Goal: Contribute content: Add original content to the website for others to see

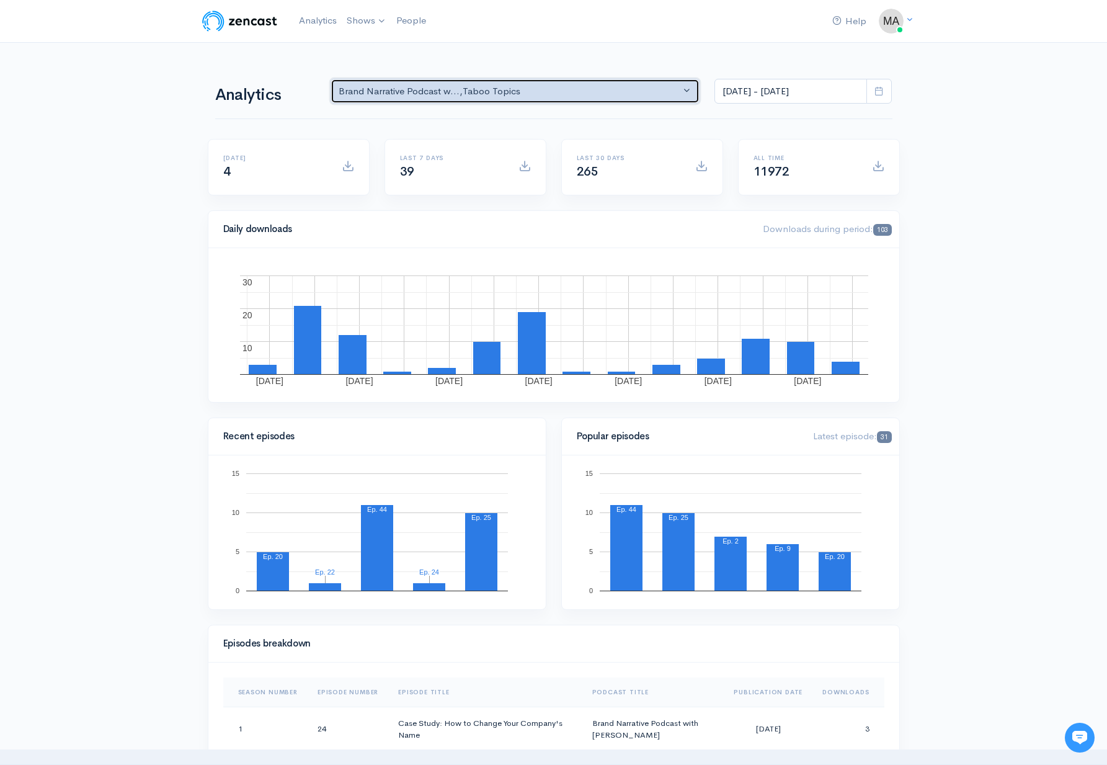
click at [427, 86] on div "Brand Narrative Podcast w... , Taboo Topics" at bounding box center [510, 91] width 342 height 14
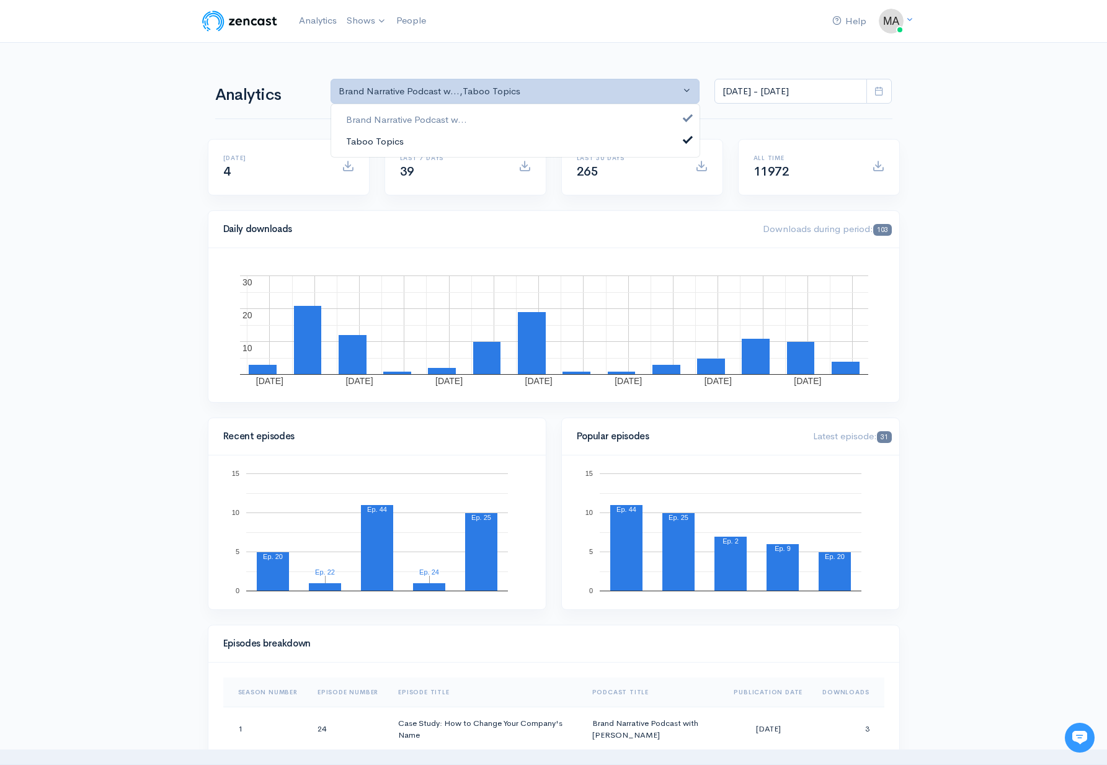
click at [432, 142] on link "Taboo Topics" at bounding box center [515, 141] width 368 height 22
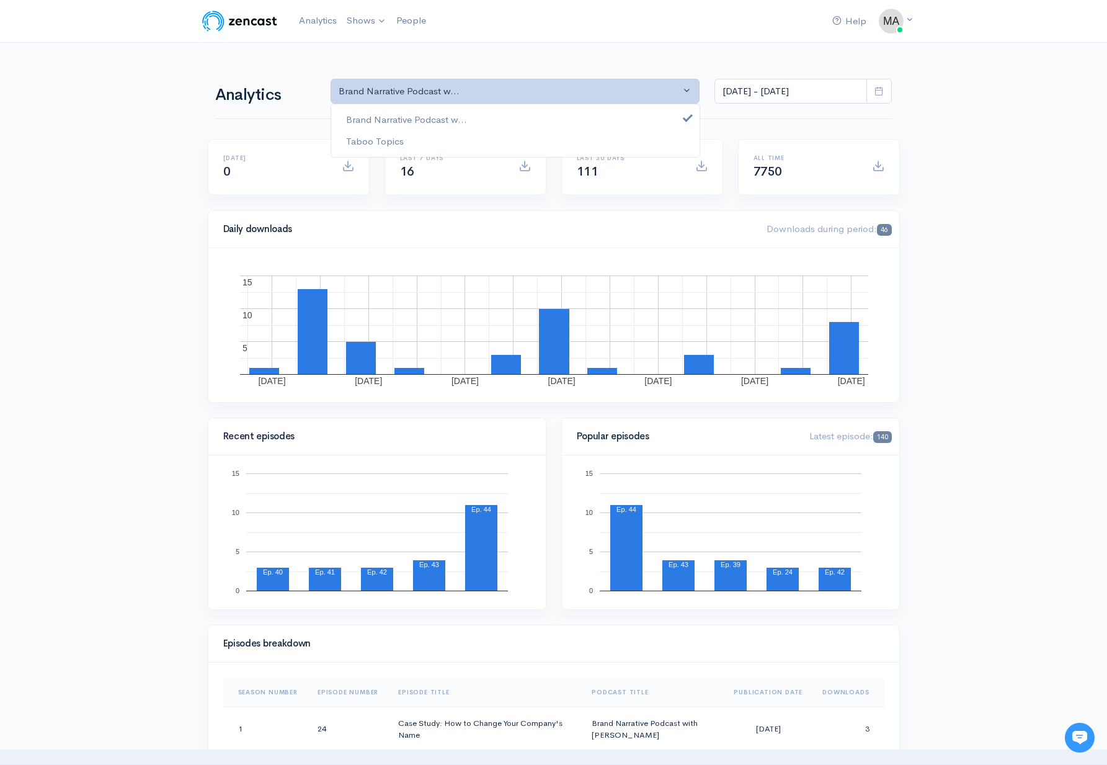
click at [633, 32] on div "Help Notifications View all Your profile Team settings Default team Current Log…" at bounding box center [553, 20] width 707 height 27
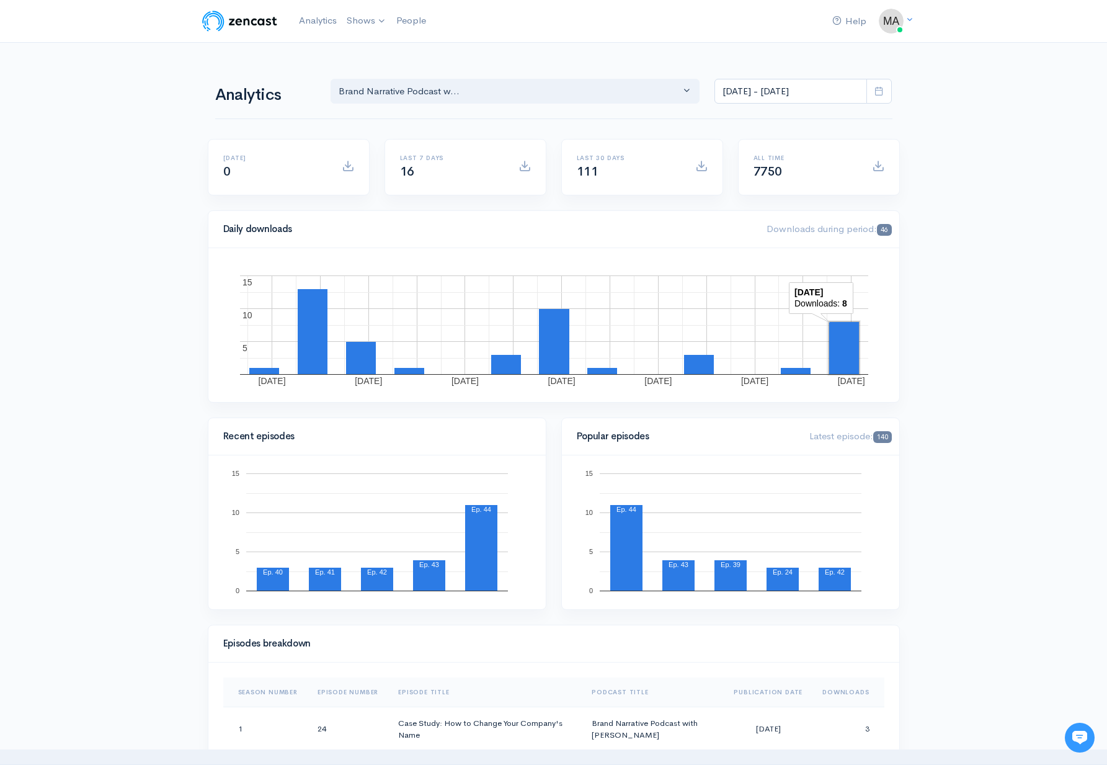
click at [841, 333] on rect "A chart." at bounding box center [844, 348] width 30 height 52
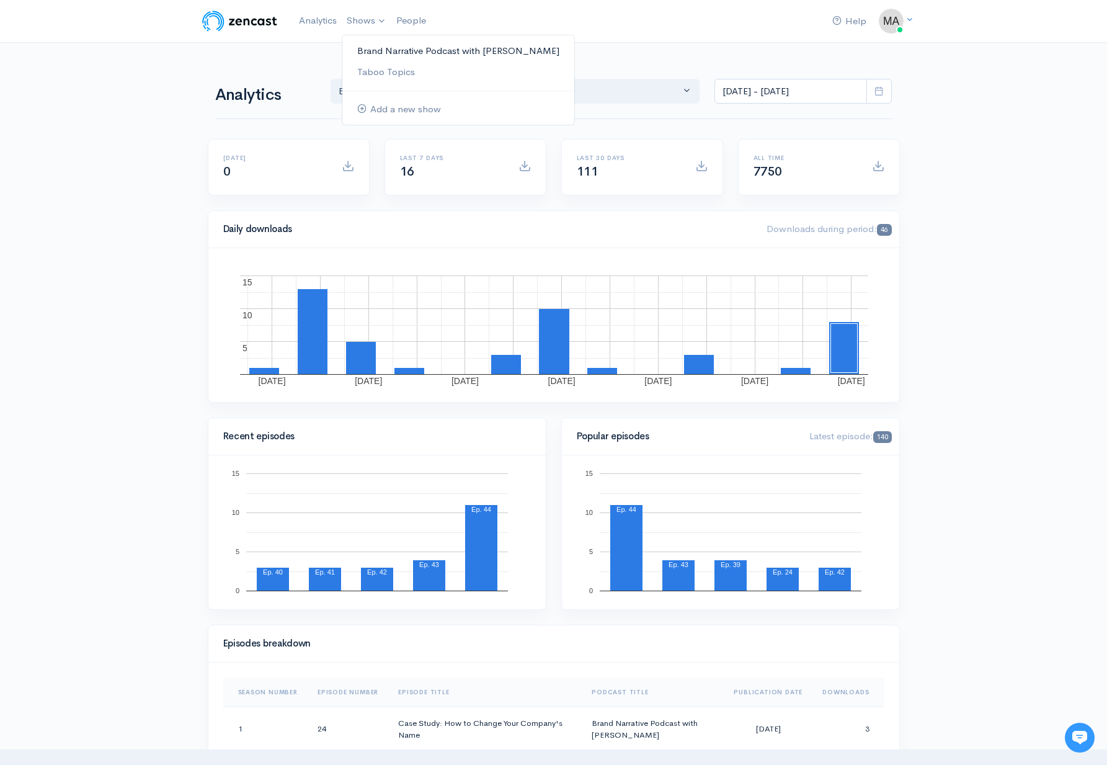
click at [372, 47] on link "Brand Narrative Podcast with [PERSON_NAME]" at bounding box center [458, 51] width 232 height 22
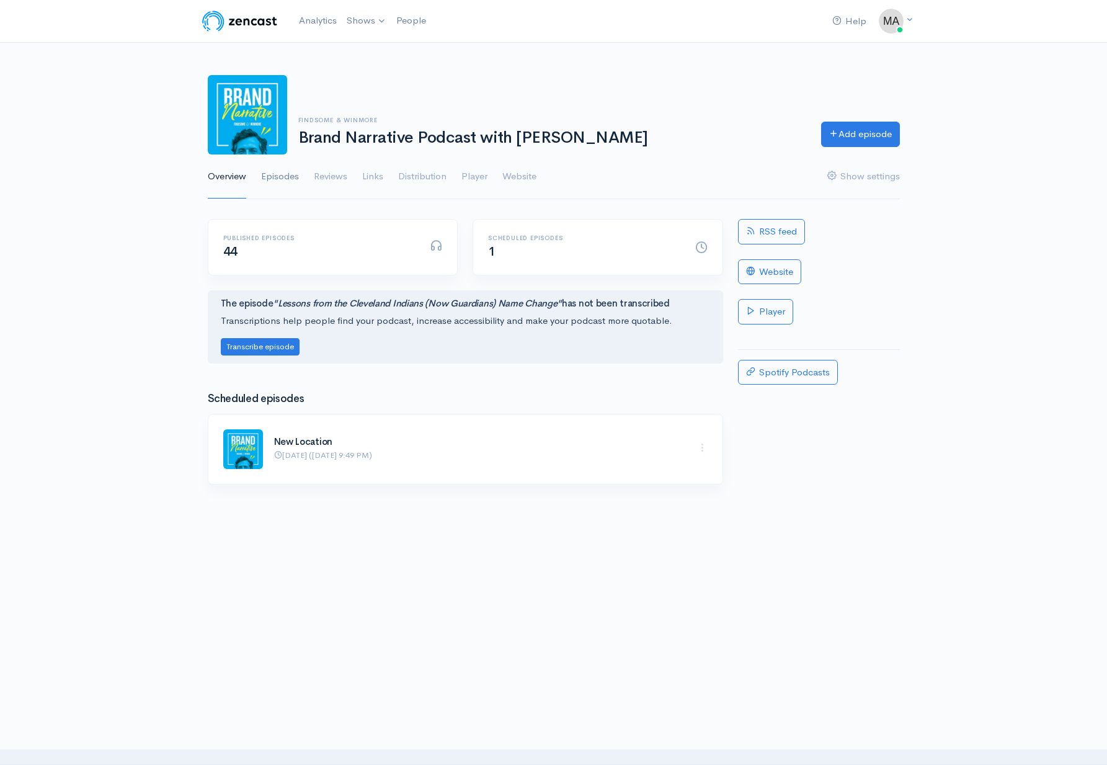
click at [288, 179] on link "Episodes" at bounding box center [280, 176] width 38 height 45
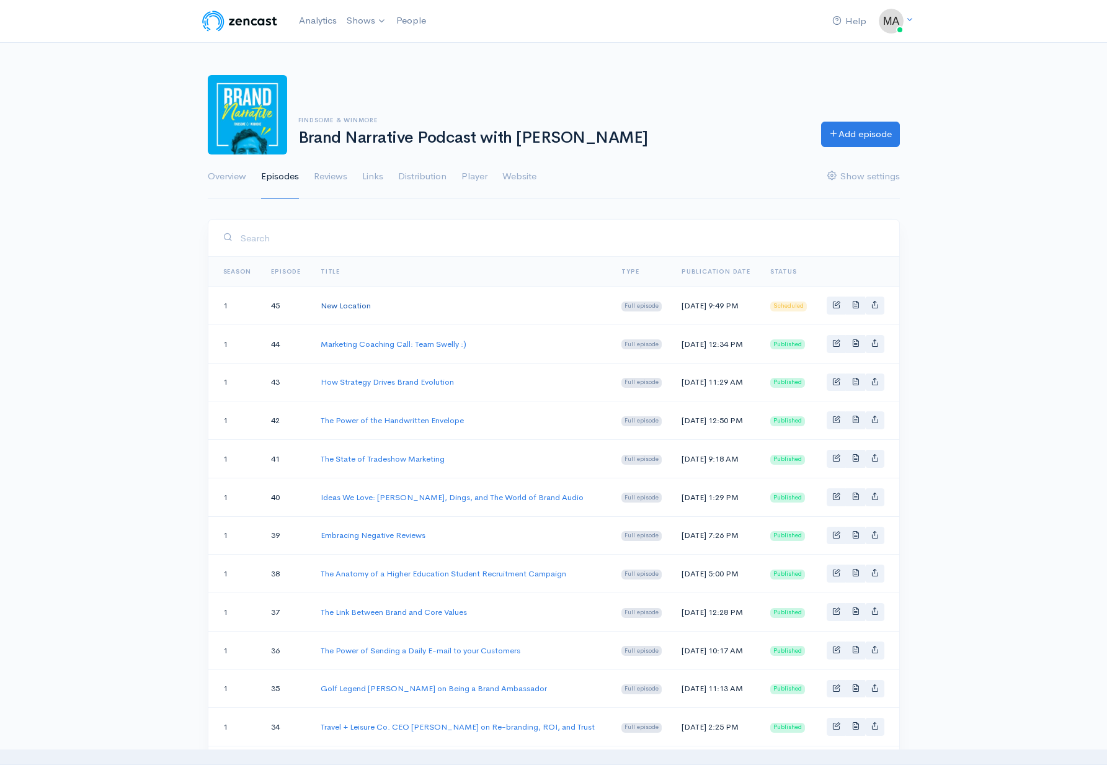
click at [358, 306] on link "New Location" at bounding box center [346, 305] width 50 height 11
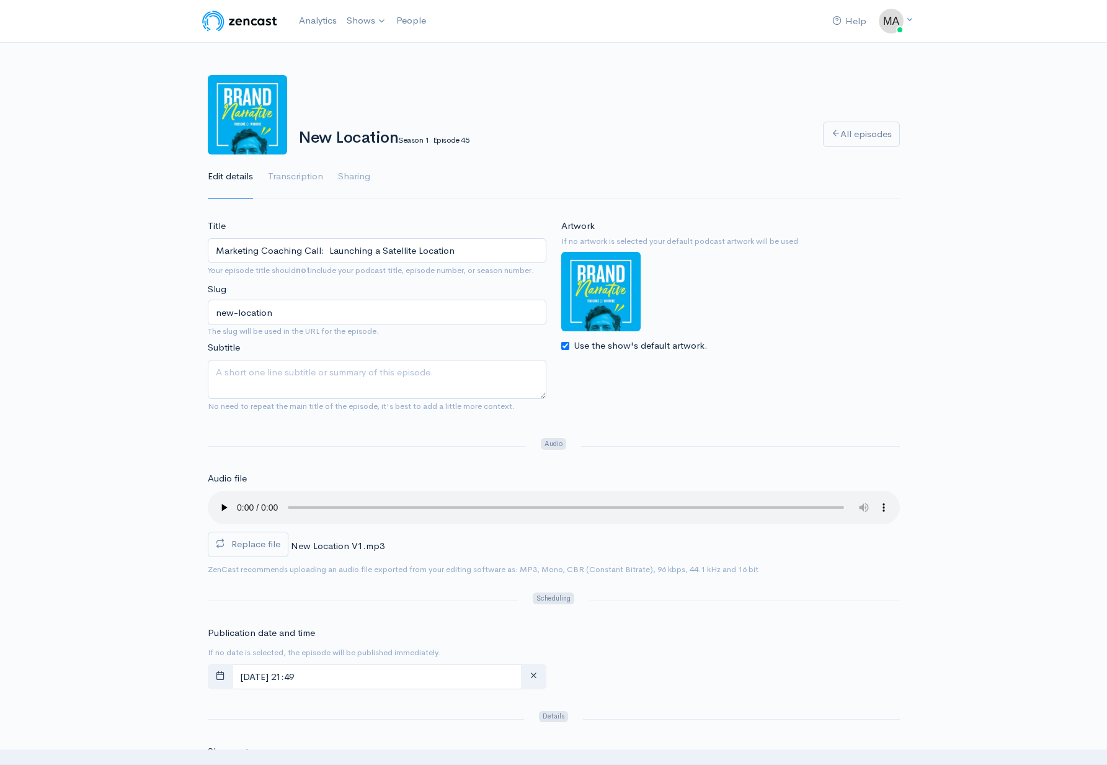
type input "Marketing Coaching Call: Launching a Satellite Location"
click at [290, 375] on textarea "Subtitle" at bounding box center [377, 379] width 339 height 39
type textarea "Ideas and best practices around the launch of a wellness brand's first satellit…"
click at [218, 496] on audio at bounding box center [554, 507] width 692 height 33
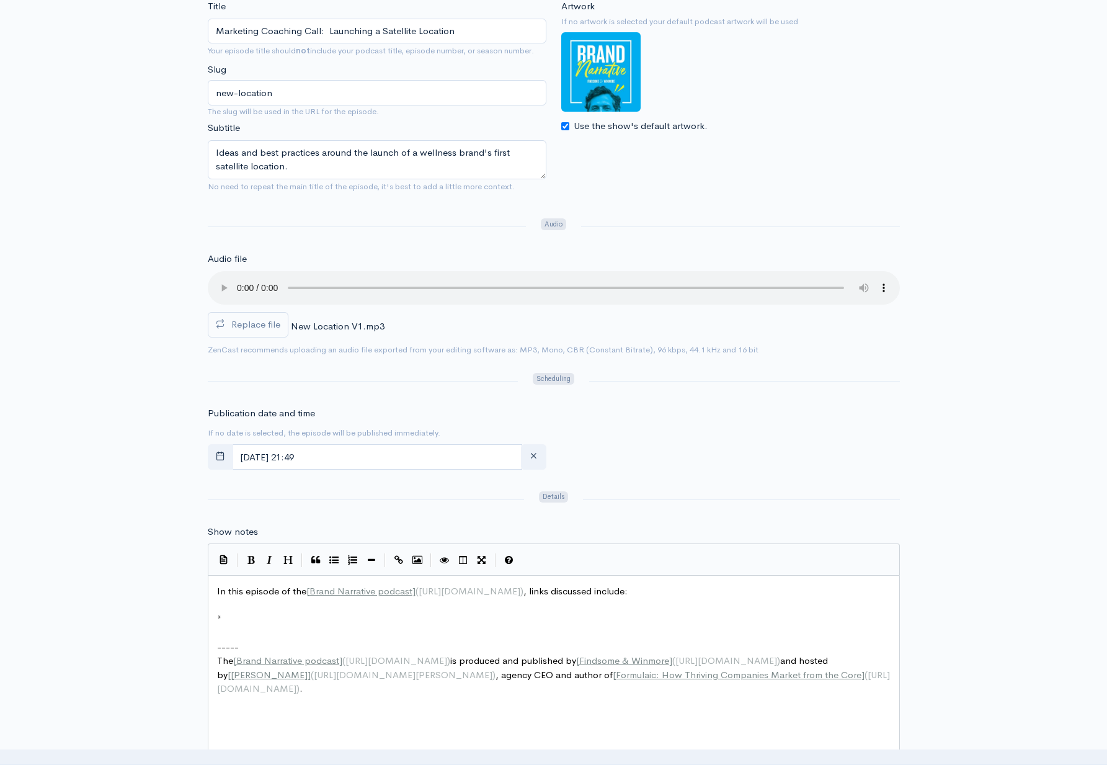
scroll to position [6, 0]
type textarea "l"
type textarea "we se"
type textarea "Matt sits"
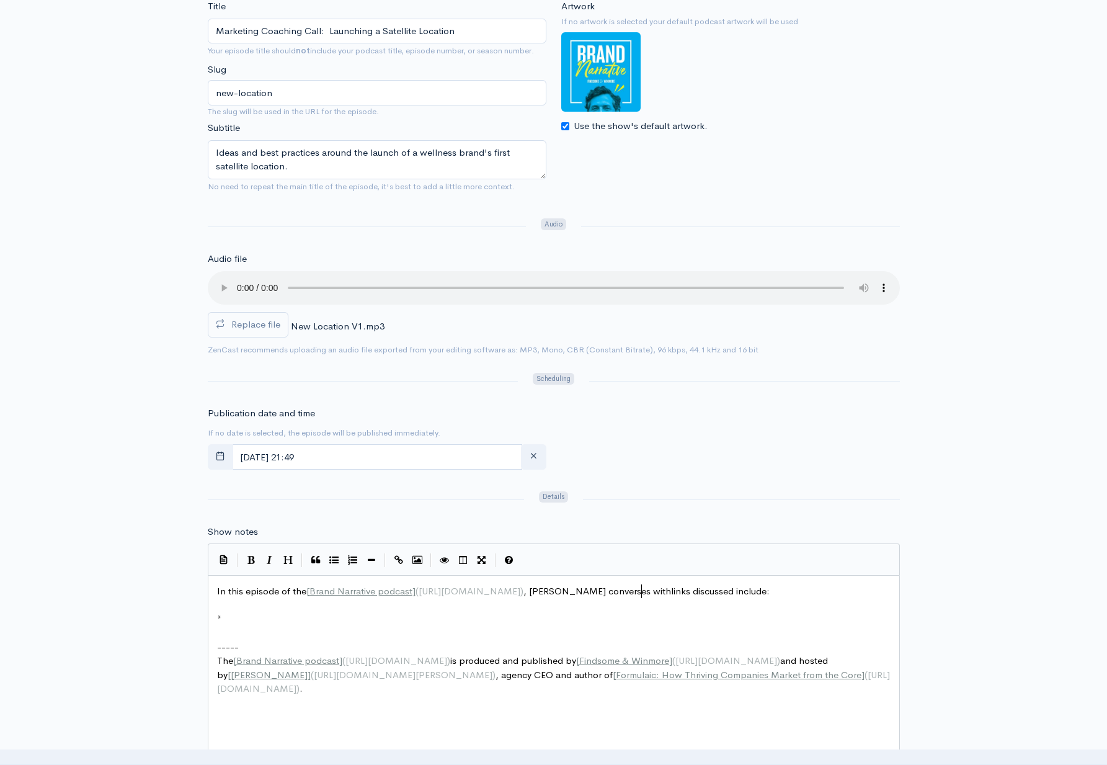
scroll to position [6, 65]
type textarea "converses with NE"
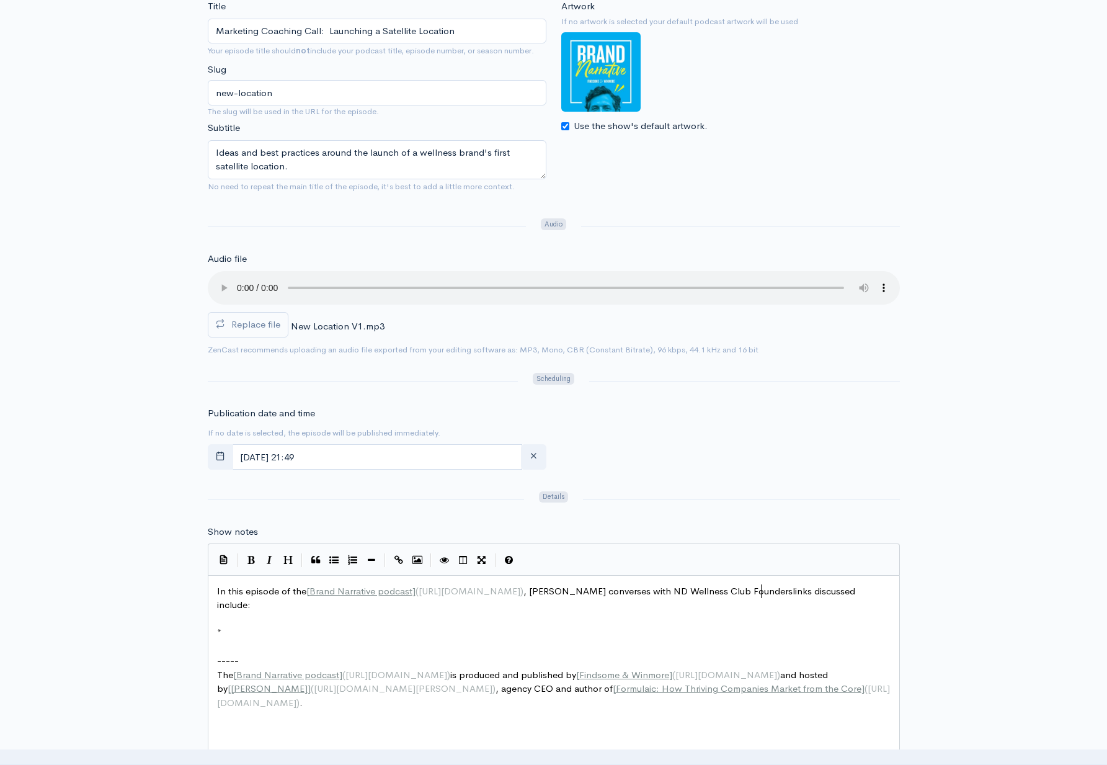
scroll to position [6, 113]
type textarea "D Wellness Club Founders Brantley Hawkins and Justin Cobb."
type textarea "L"
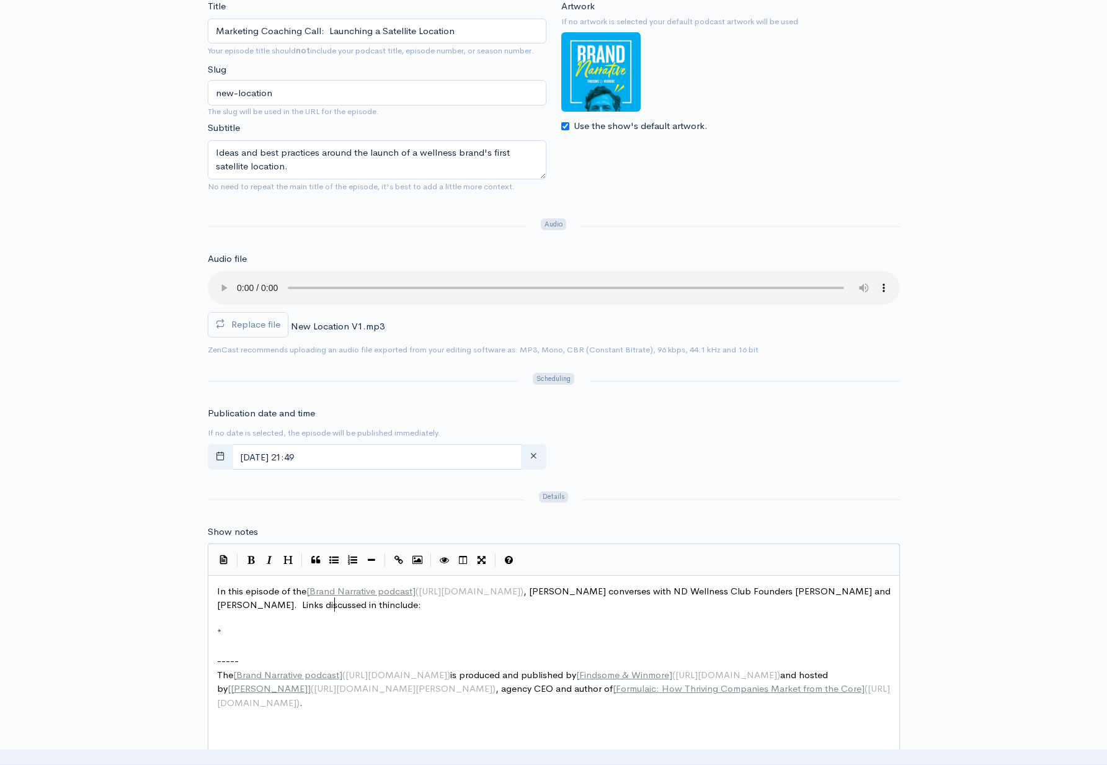
type textarea "in the"
type textarea "is episode"
click at [251, 626] on pre "*" at bounding box center [554, 633] width 678 height 14
type textarea "ND Wellness Club"
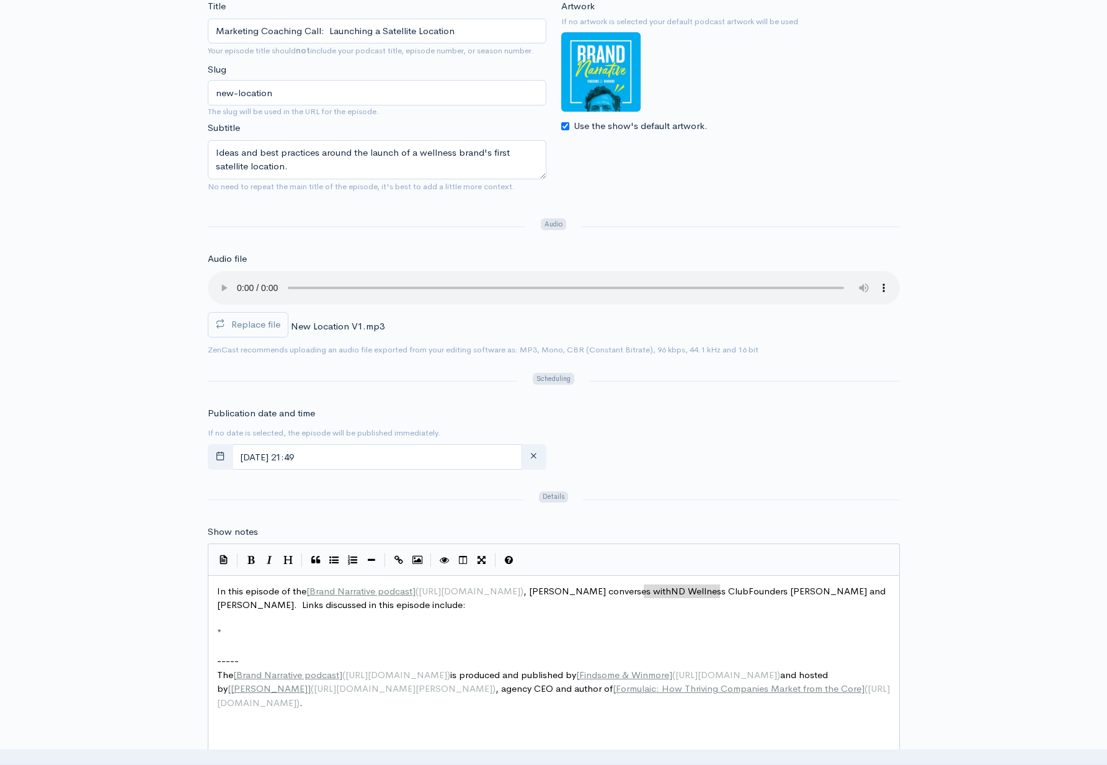
drag, startPoint x: 720, startPoint y: 571, endPoint x: 687, endPoint y: 570, distance: 32.9
click at [396, 555] on icon "Create Link" at bounding box center [398, 559] width 9 height 9
click at [265, 626] on pre "*" at bounding box center [554, 633] width 678 height 14
click at [242, 277] on audio at bounding box center [554, 287] width 692 height 33
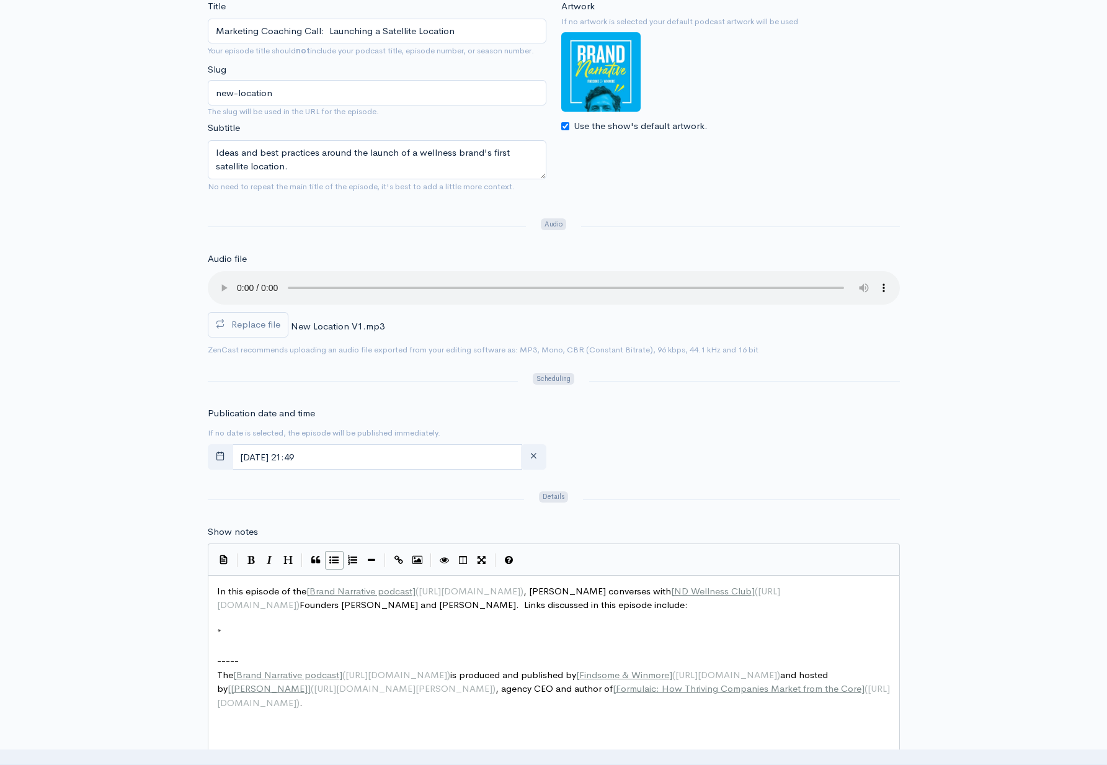
click at [241, 626] on pre "*" at bounding box center [554, 633] width 678 height 14
type textarea "ND Wellness Club Website"
drag, startPoint x: 345, startPoint y: 611, endPoint x: 226, endPoint y: 615, distance: 119.2
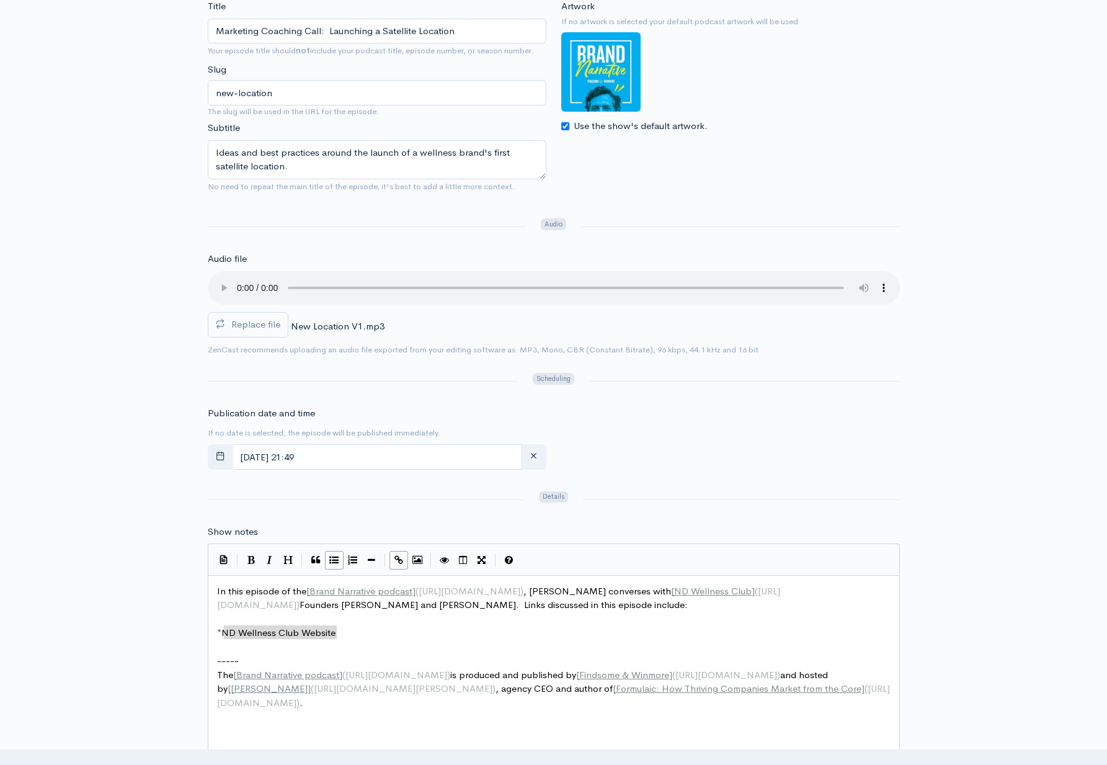
click at [397, 555] on icon "Create Link" at bounding box center [398, 559] width 9 height 9
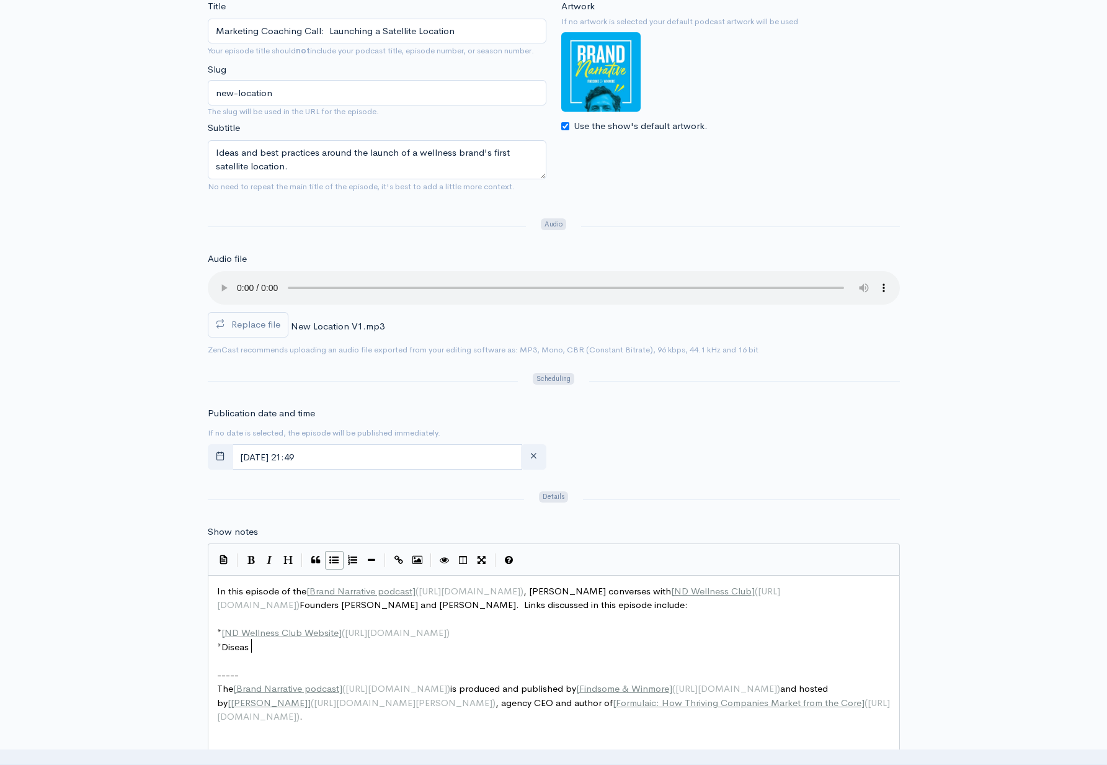
scroll to position [6, 33]
type textarea "Disease: Today's Slient"
type textarea "ilent Epidemc"
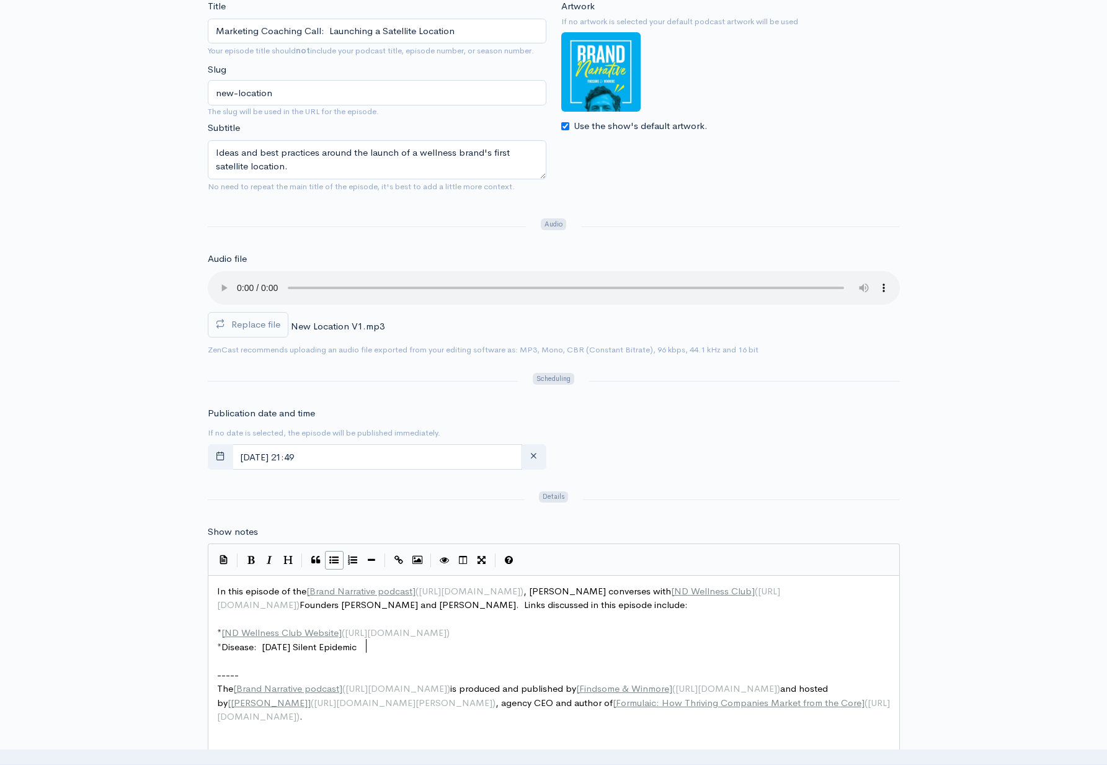
type textarea "ic a"
type textarea "& Our Path to Wellness book by Brantley Hawe"
type textarea "i"
type textarea "kins and Justin Cb"
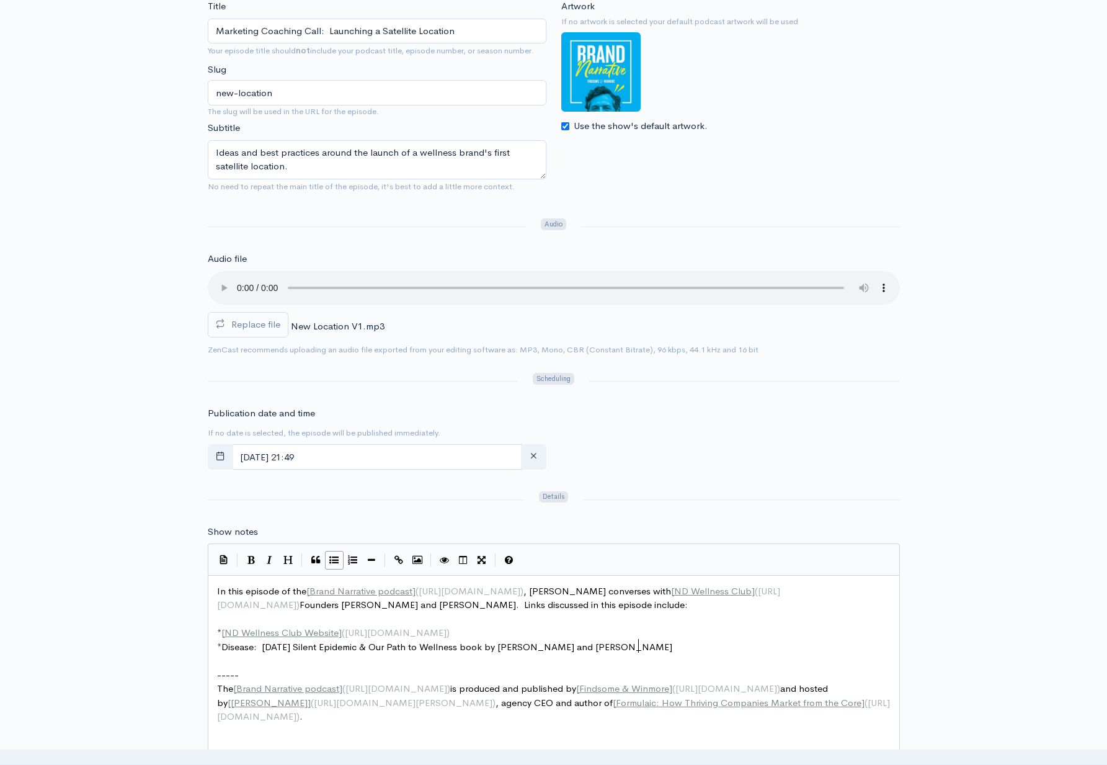
type textarea "obb"
type textarea "Disease: [DATE] Silent Epidemic & Our Path to Wellness"
drag, startPoint x: 224, startPoint y: 626, endPoint x: 462, endPoint y: 629, distance: 238.2
click at [273, 551] on button "Italic" at bounding box center [269, 560] width 19 height 19
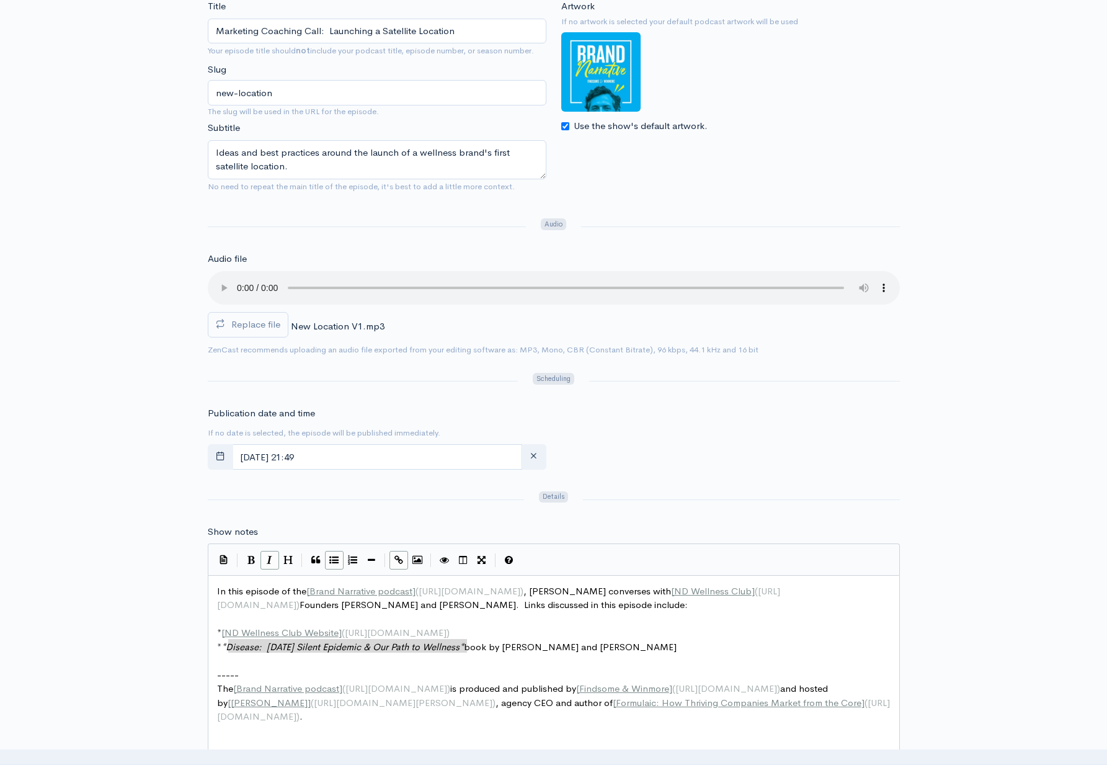
click at [401, 555] on icon "Create Link" at bounding box center [398, 559] width 9 height 9
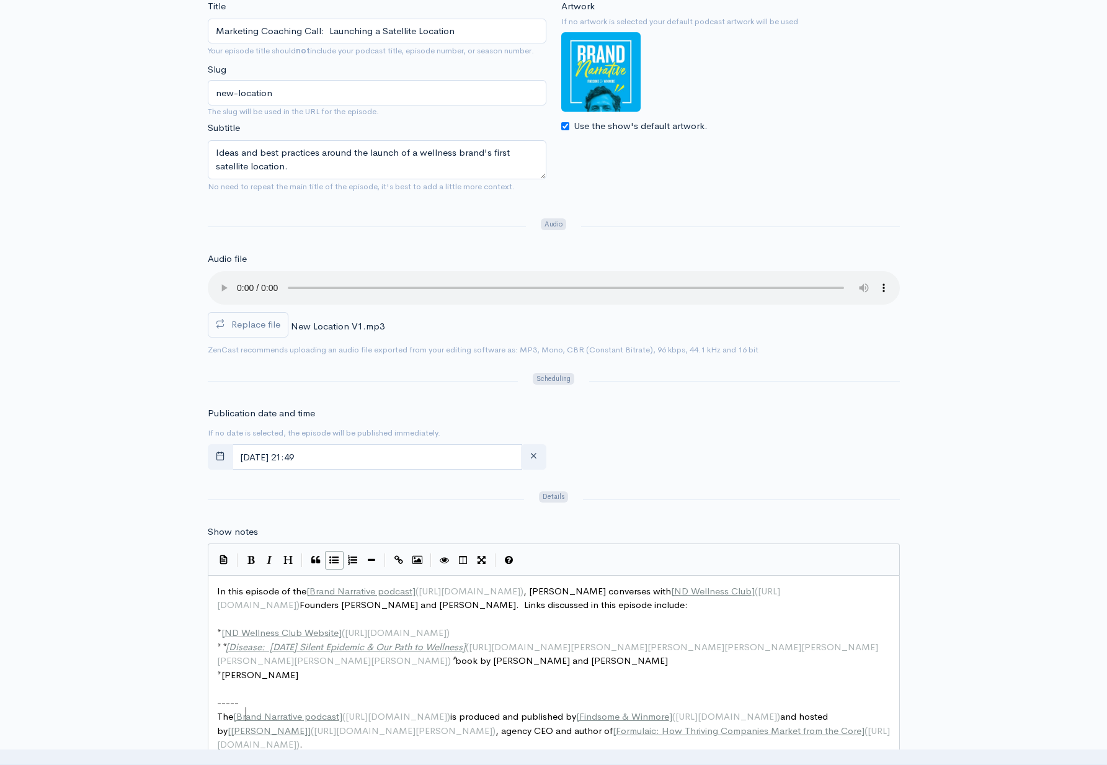
type textarea "Brantl"
type textarea "ND Wellness Club Instagram"
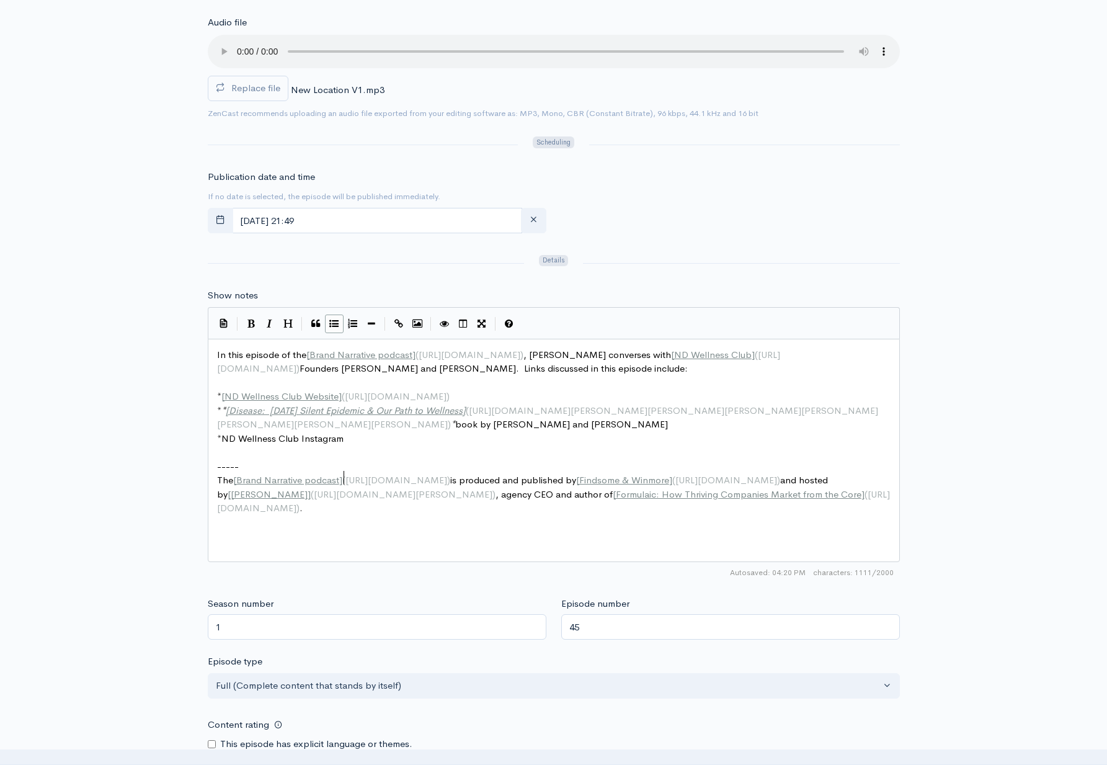
scroll to position [473, 0]
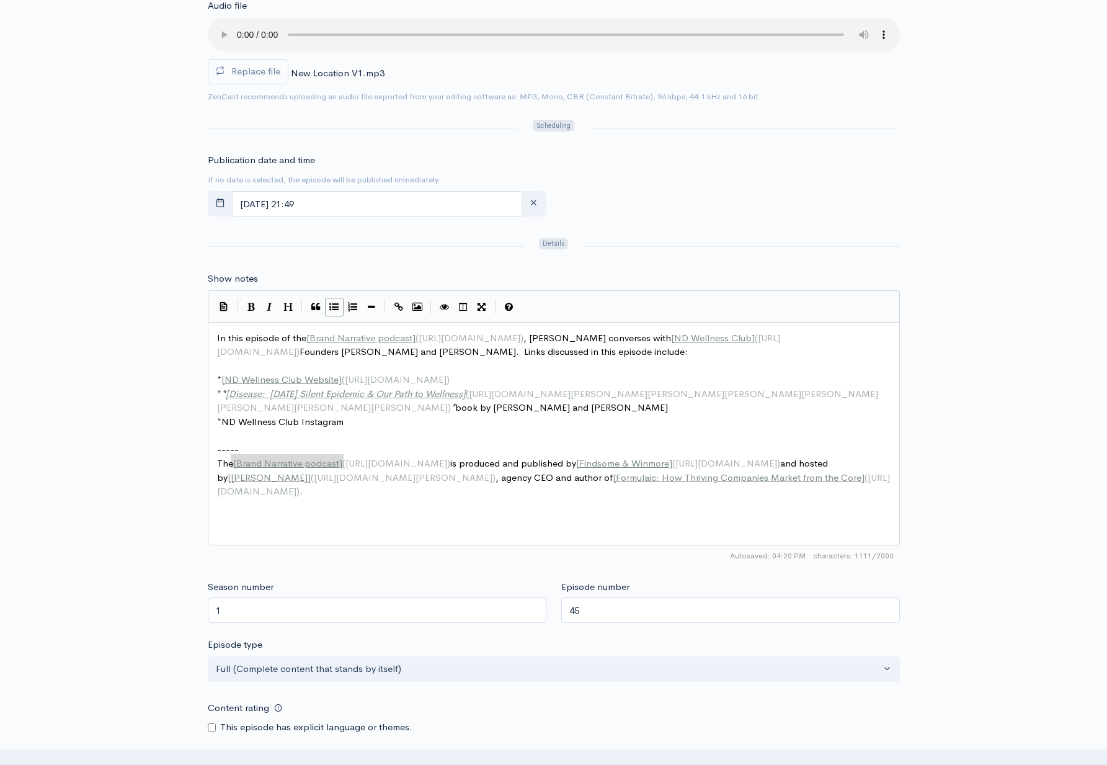
type textarea "ND Wellness Club Instagram"
drag, startPoint x: 356, startPoint y: 442, endPoint x: 227, endPoint y: 439, distance: 129.0
click at [399, 302] on icon "Create Link" at bounding box center [398, 306] width 9 height 9
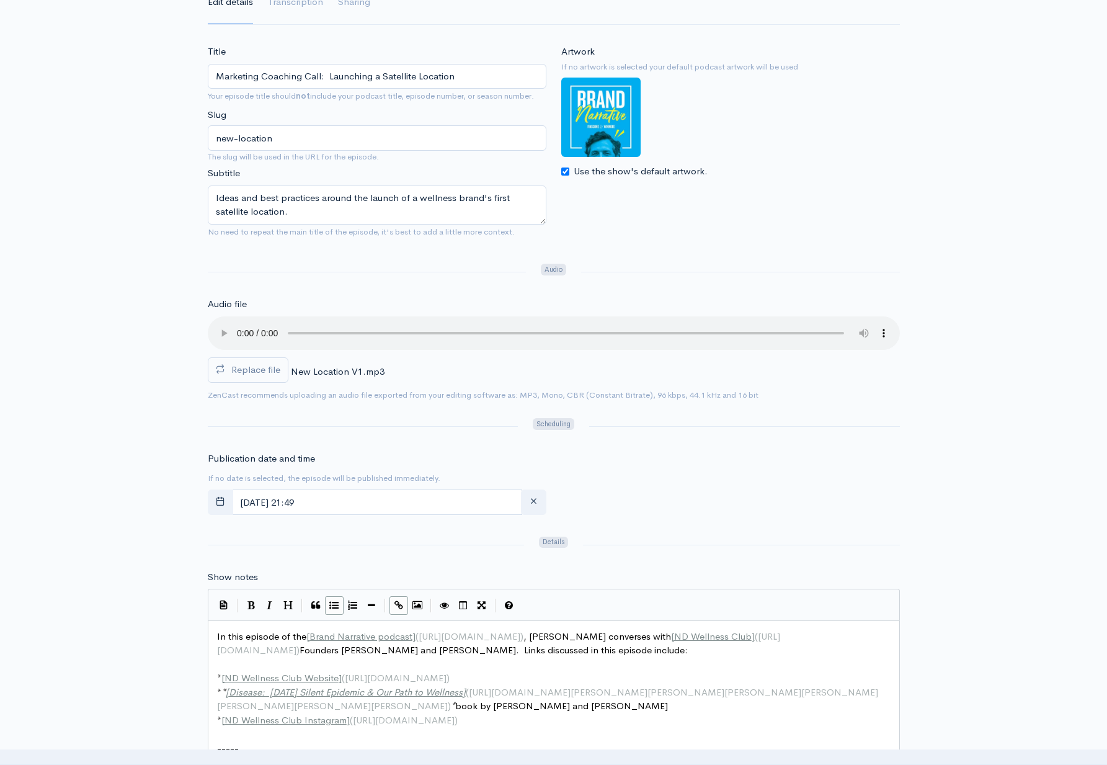
scroll to position [195, 0]
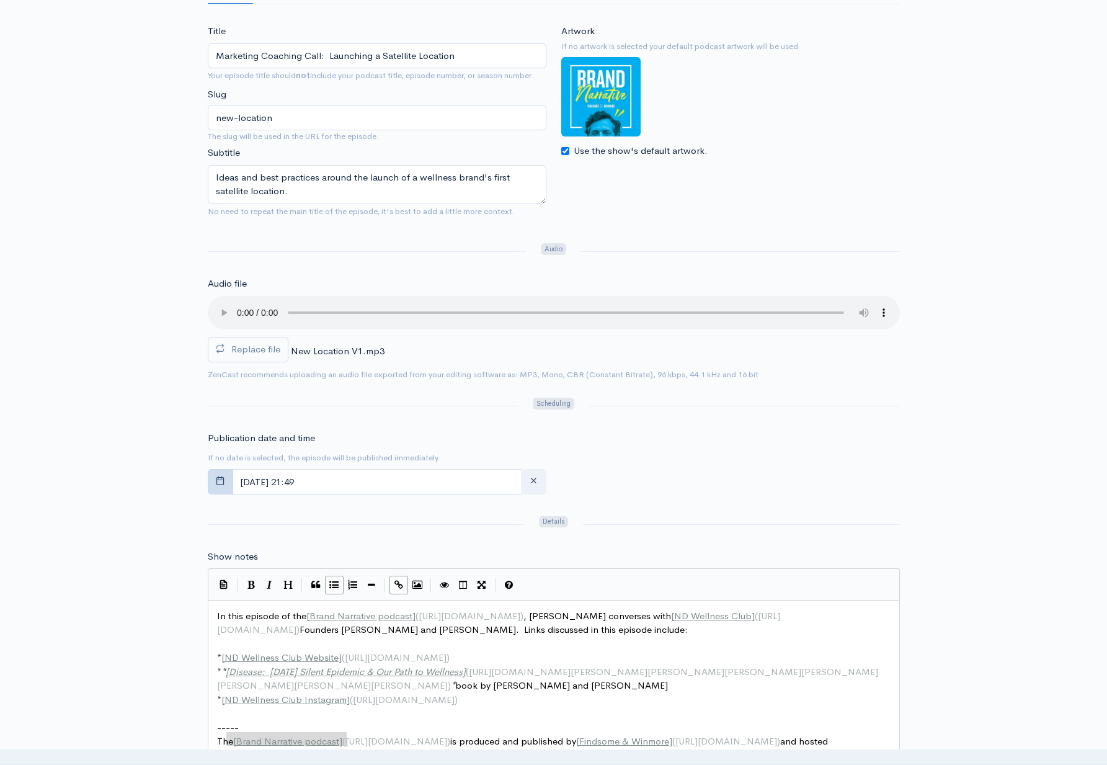
click at [223, 469] on button "button" at bounding box center [220, 481] width 25 height 25
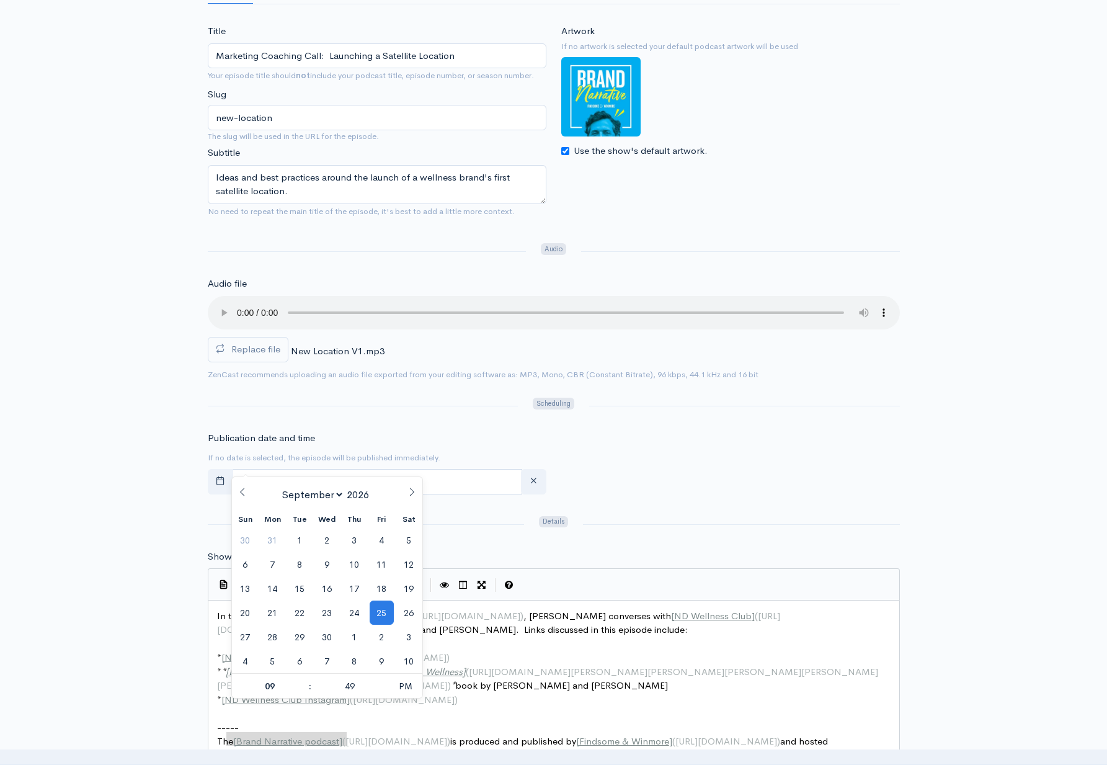
click at [416, 492] on icon at bounding box center [411, 491] width 9 height 9
click at [239, 496] on icon at bounding box center [242, 491] width 9 height 9
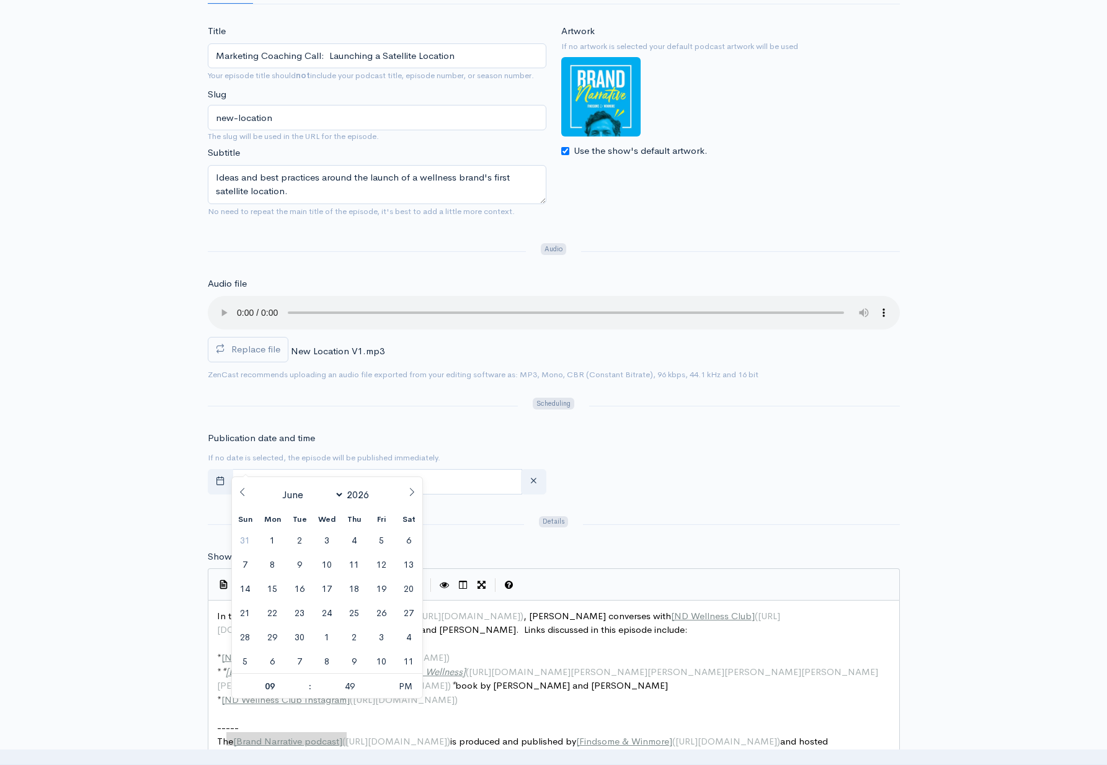
click at [239, 496] on icon at bounding box center [242, 491] width 9 height 9
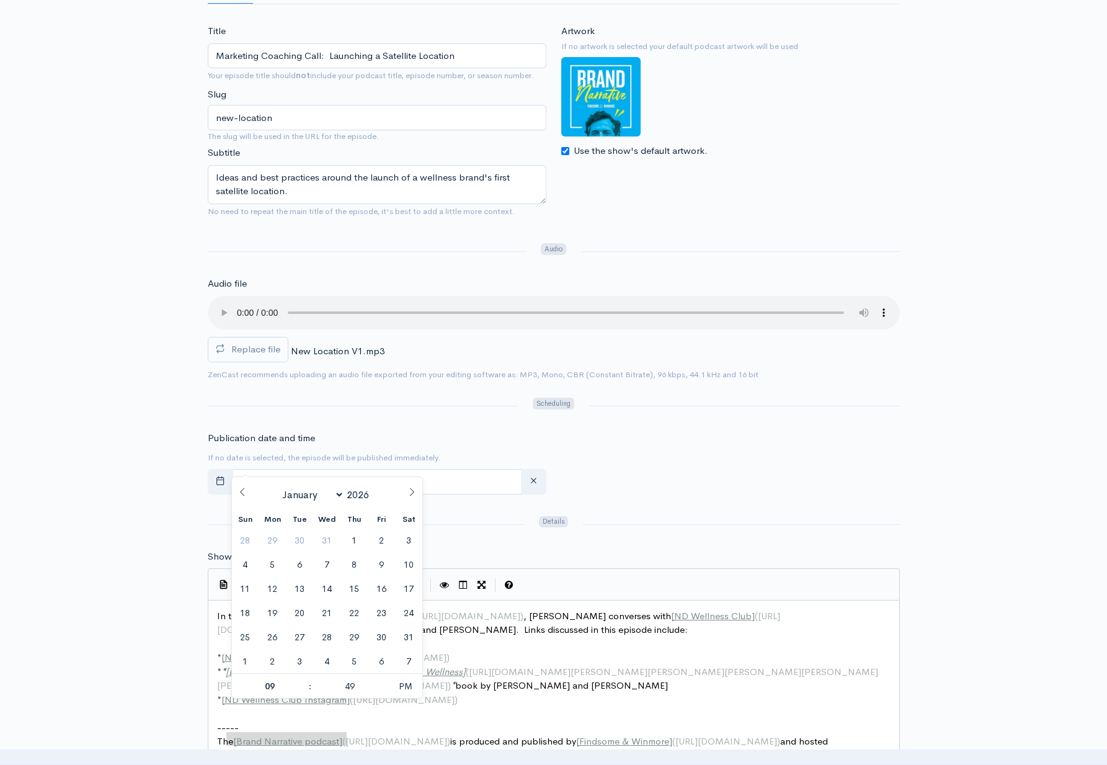
click at [239, 496] on icon at bounding box center [242, 491] width 9 height 9
select select "11"
type input "2025"
click at [239, 496] on icon at bounding box center [242, 491] width 9 height 9
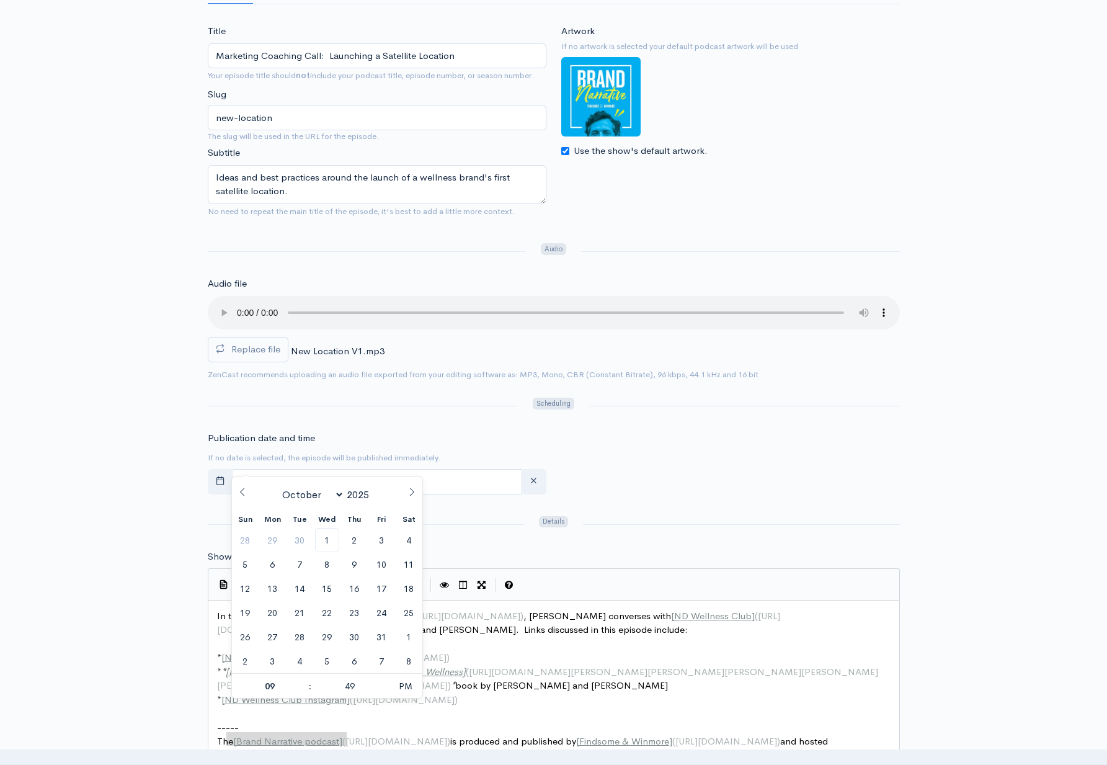
click at [239, 496] on icon at bounding box center [242, 491] width 9 height 9
click at [417, 491] on span at bounding box center [411, 487] width 21 height 21
select select "9"
click at [331, 533] on span "1" at bounding box center [327, 540] width 24 height 24
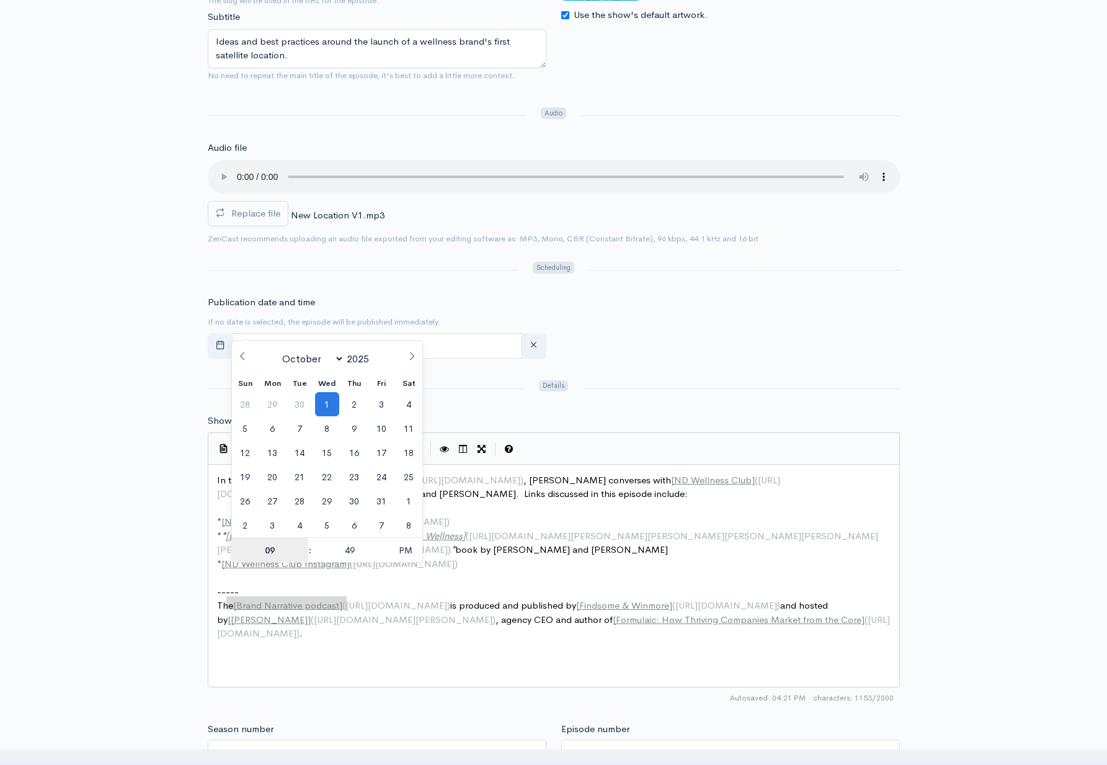
scroll to position [332, 0]
click at [385, 556] on span at bounding box center [384, 555] width 9 height 12
type input "October, 01 2025 21:44"
type input "44"
click at [407, 550] on span "PM" at bounding box center [405, 548] width 34 height 25
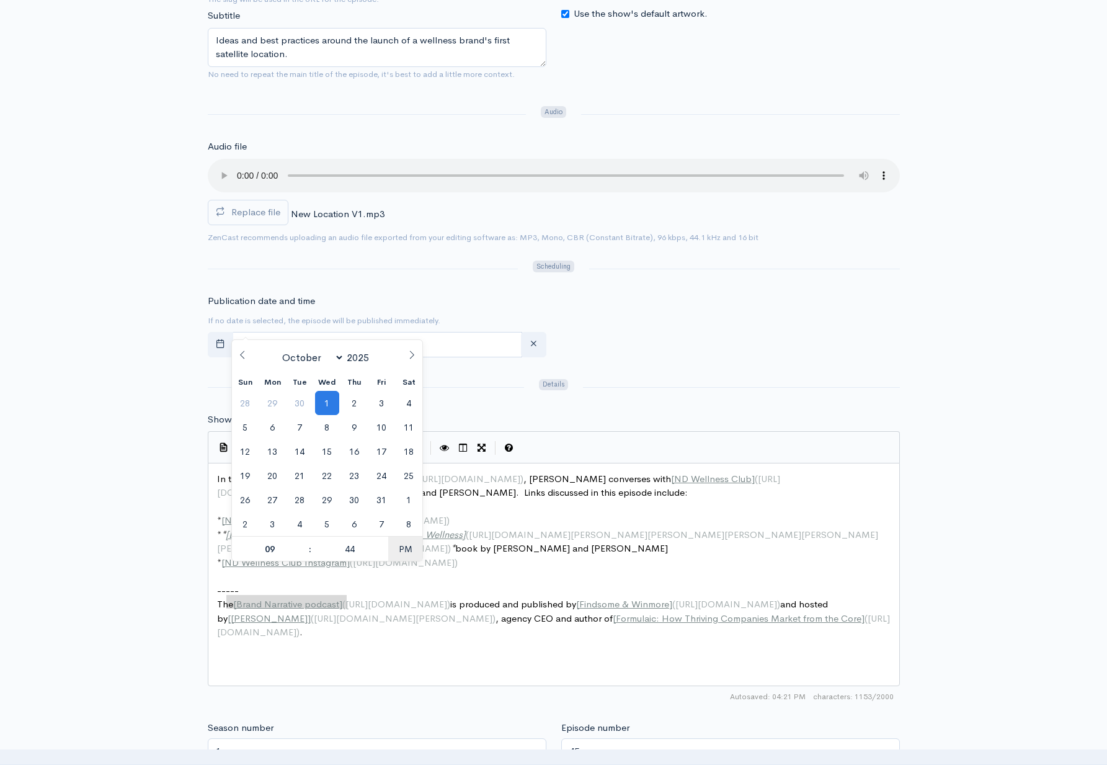
type input "[DATE] 09:44"
click at [651, 387] on hr at bounding box center [741, 387] width 316 height 1
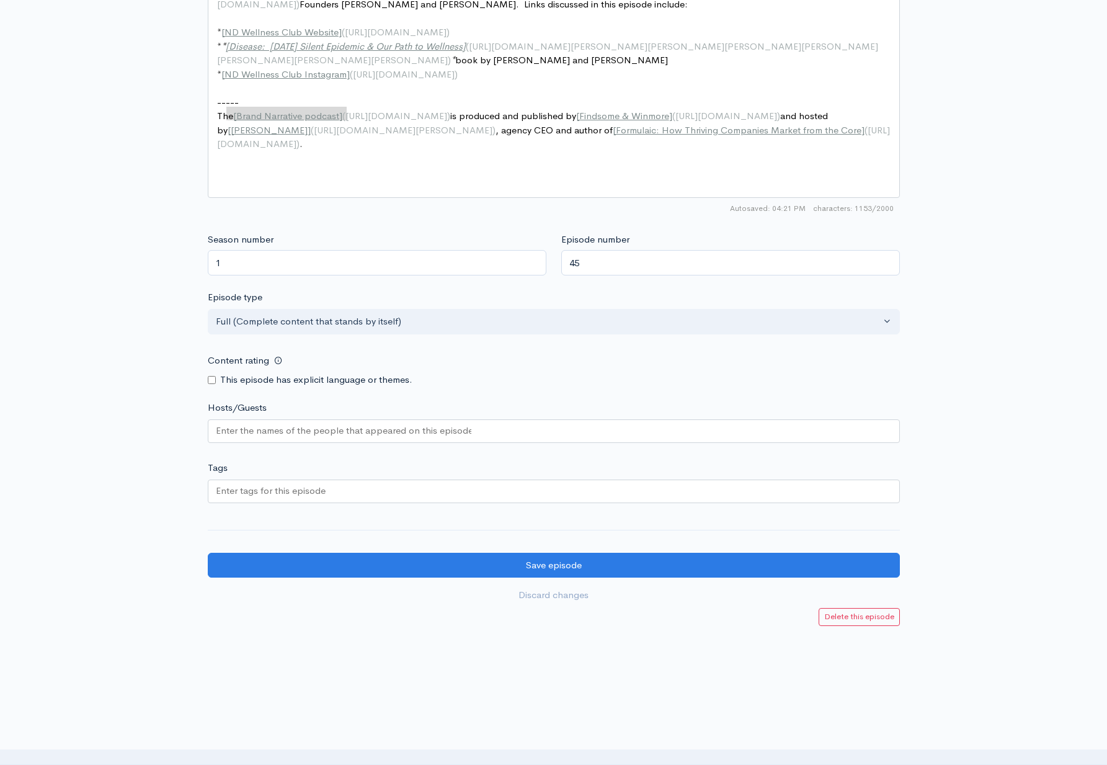
scroll to position [819, 0]
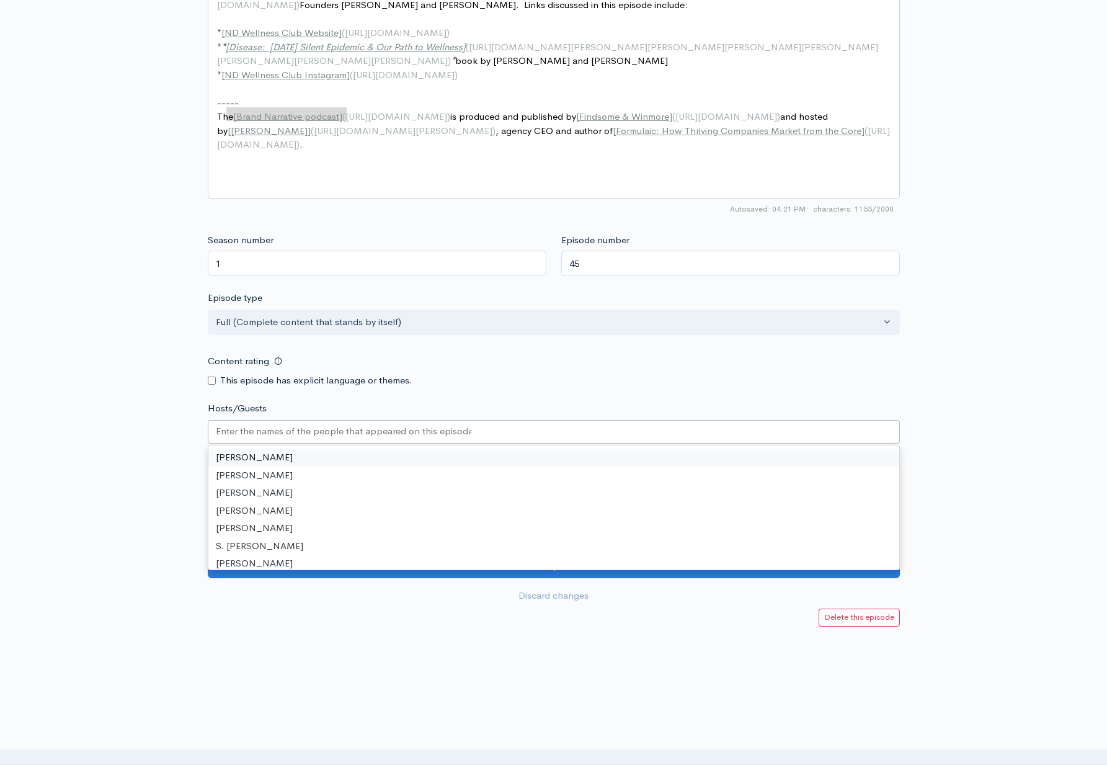
click at [331, 424] on input "Hosts/Guests" at bounding box center [344, 431] width 256 height 14
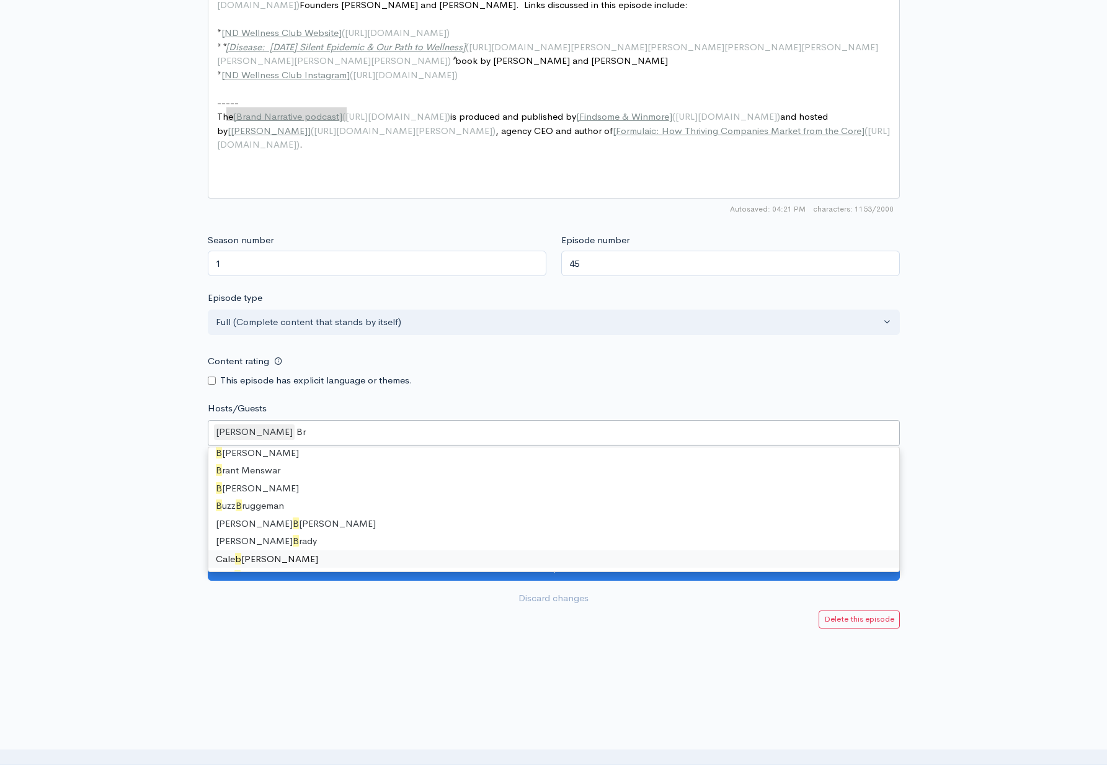
scroll to position [0, 0]
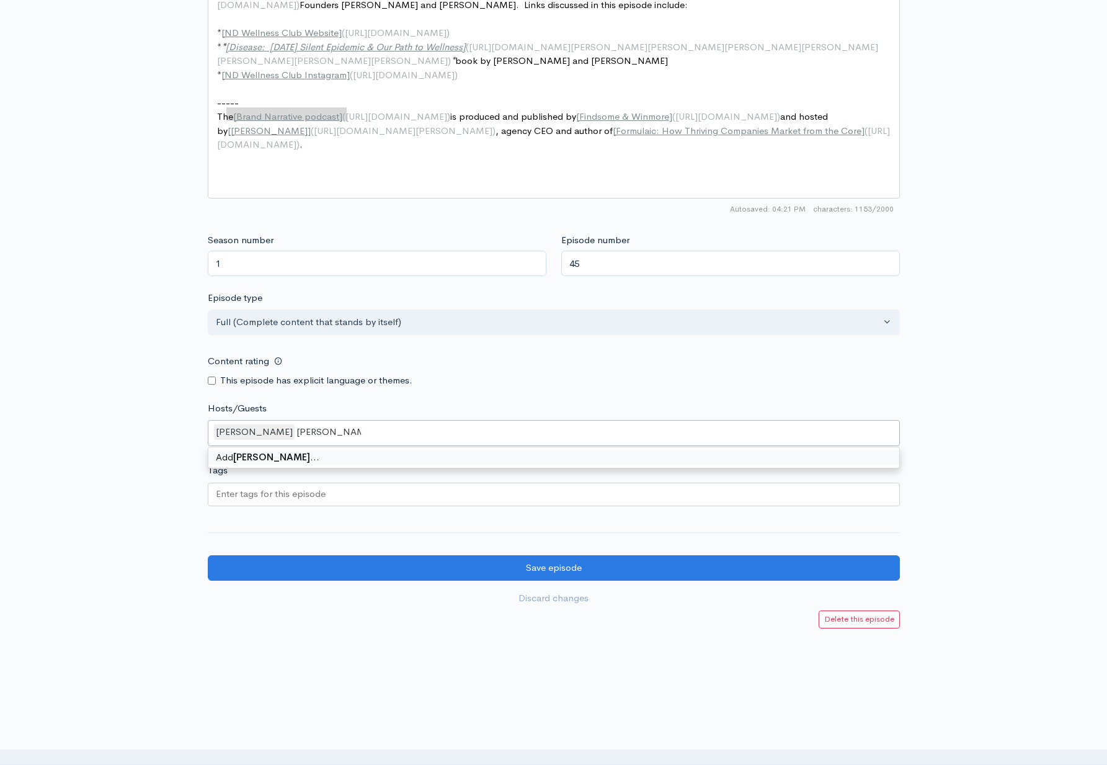
type input "[PERSON_NAME]"
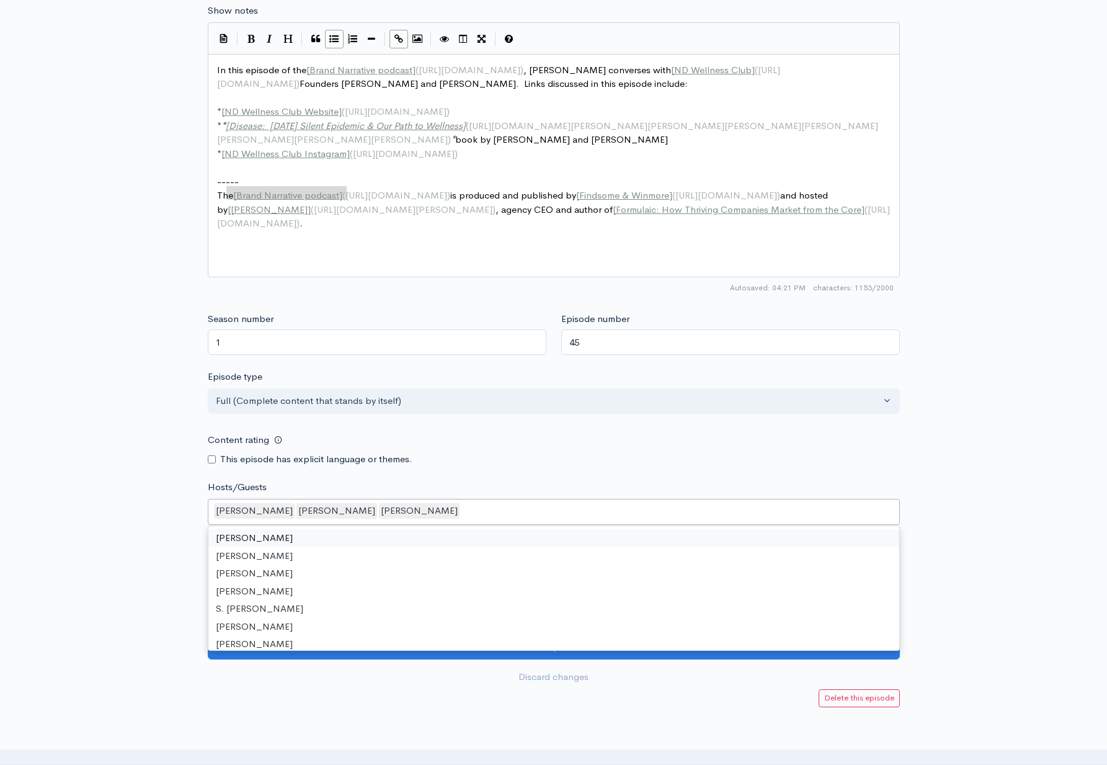
scroll to position [323, 0]
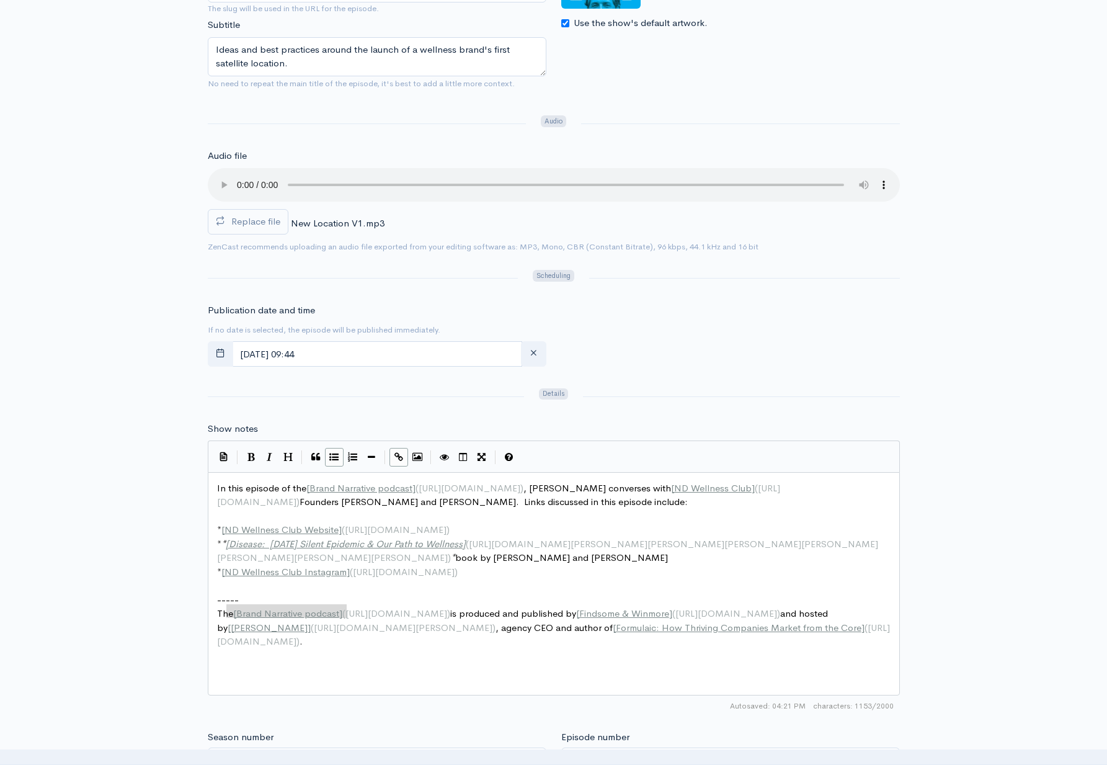
click at [363, 482] on span "In this episode of the [ Brand Narrative podcast ] ( https://www.brandnarrative…" at bounding box center [498, 495] width 563 height 26
type textarea "about the launch of fthe"
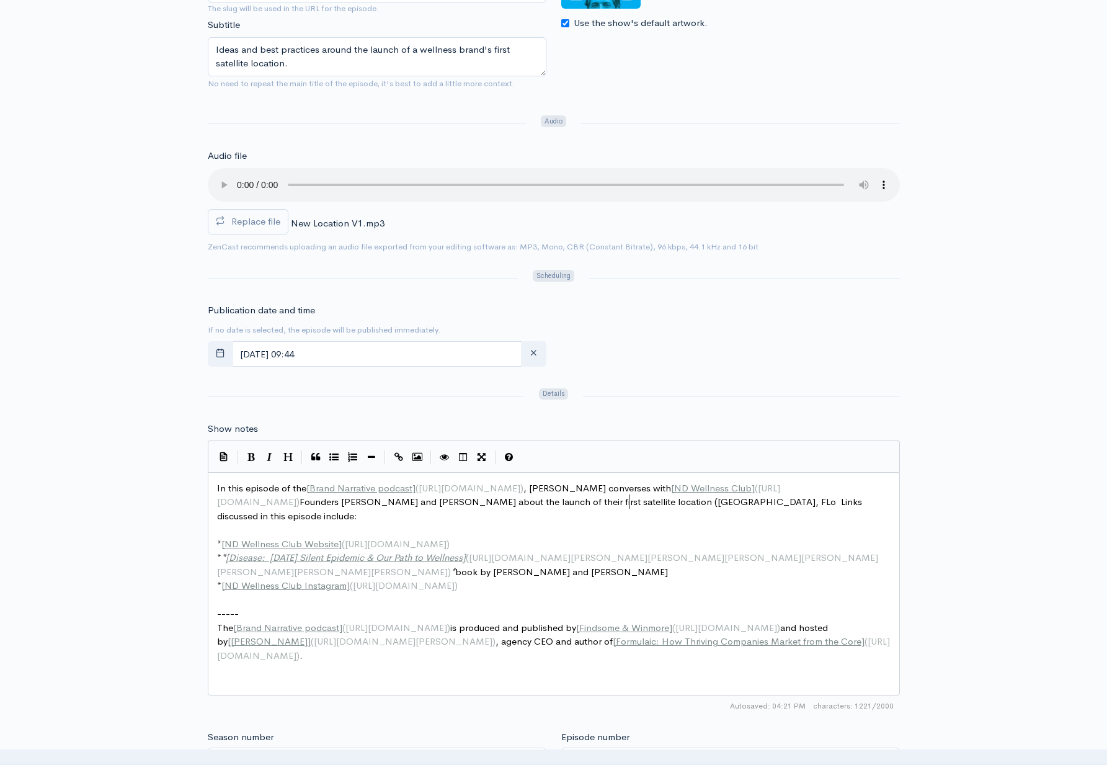
type textarea "their first satellite location (Winter Park, FLoi"
type textarea "lorida) afte th"
type textarea "r the successful"
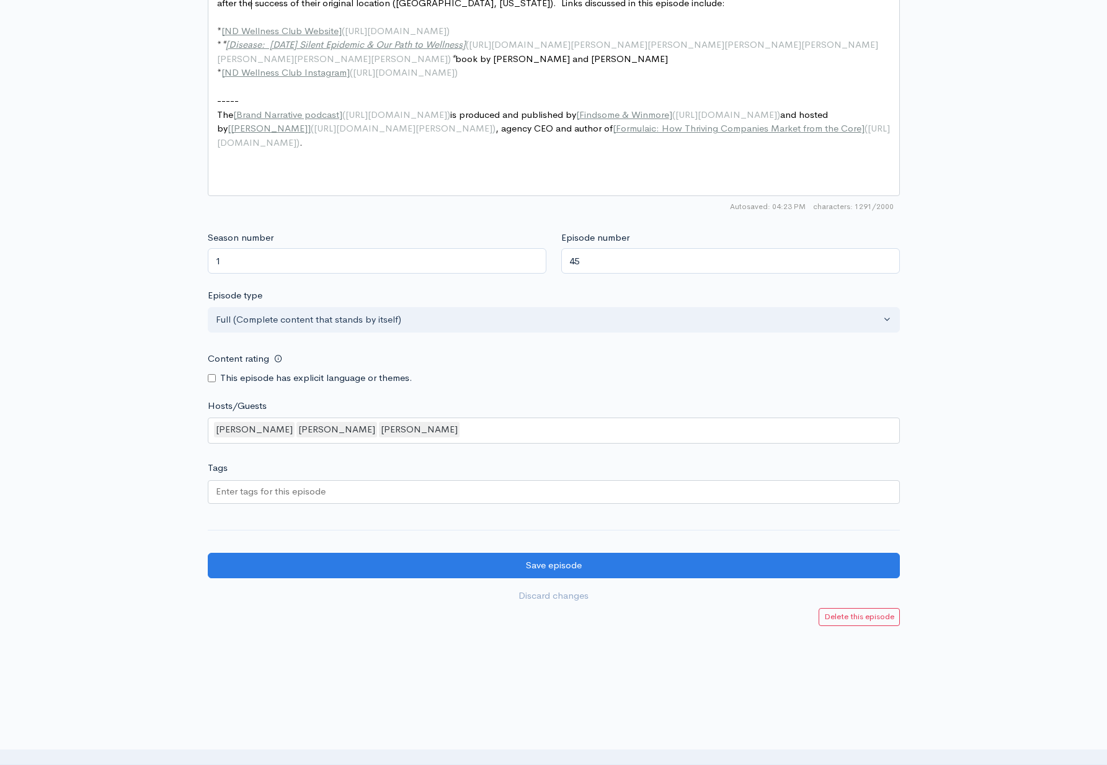
scroll to position [835, 0]
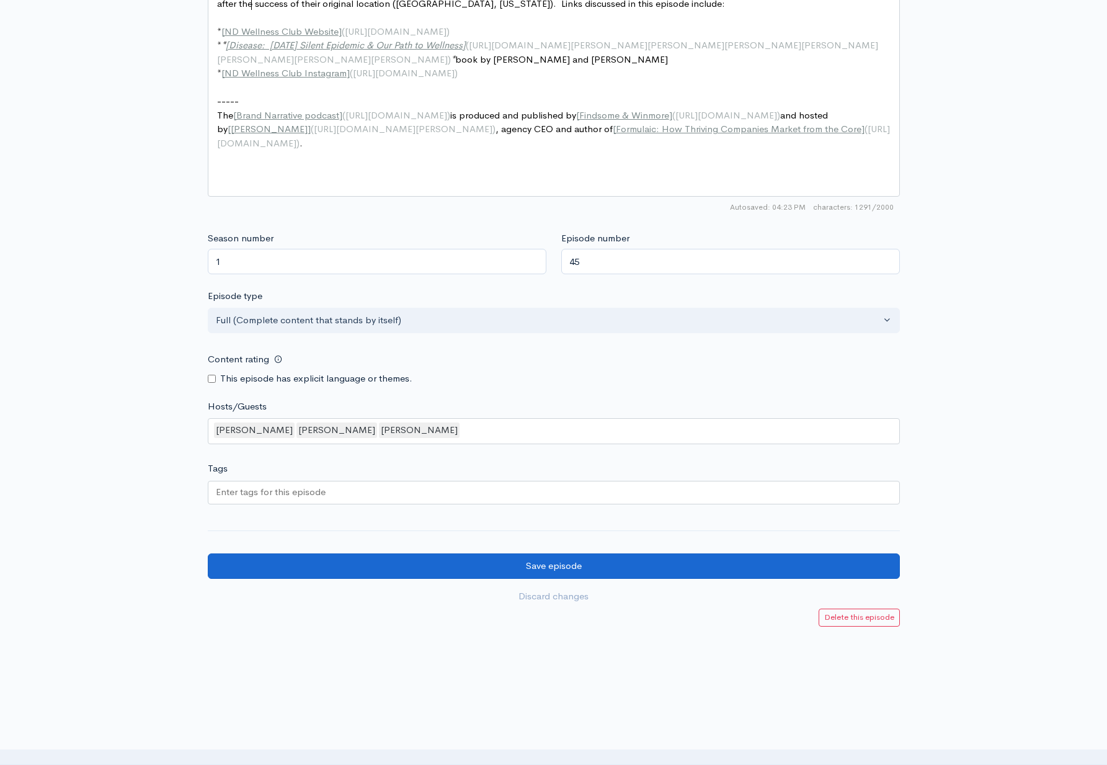
type textarea "of their original location (Orlando, Florida)."
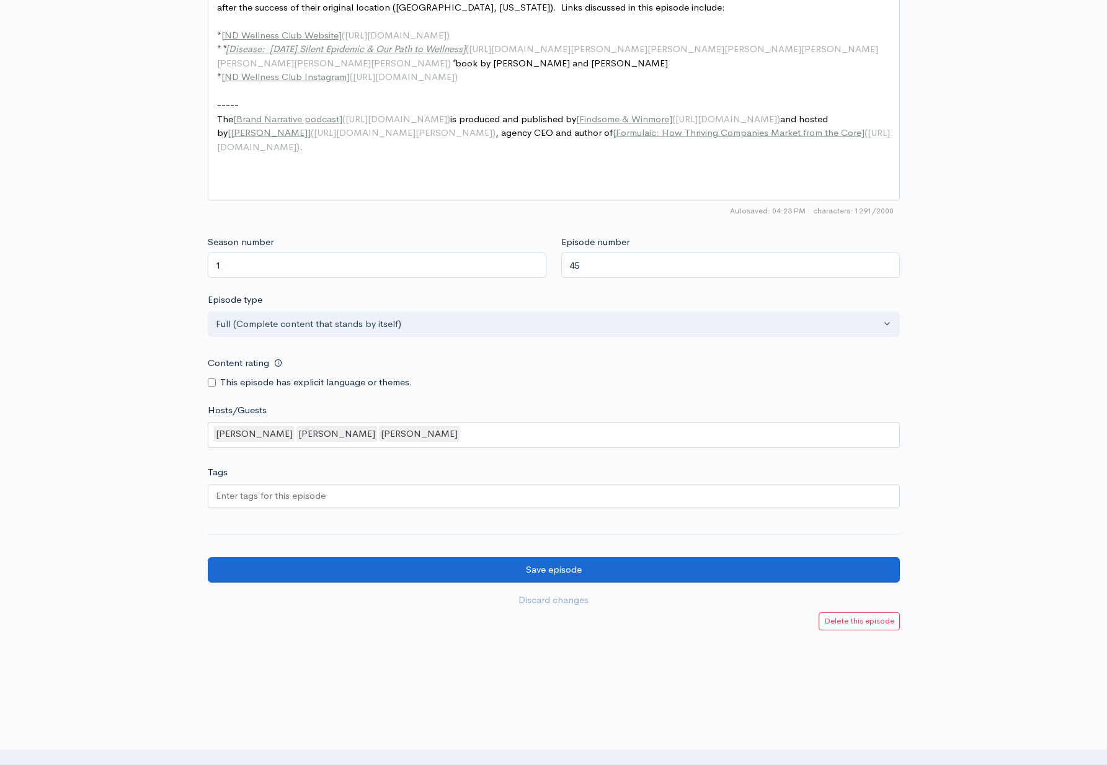
scroll to position [830, 0]
click at [585, 558] on input "Save episode" at bounding box center [554, 570] width 692 height 25
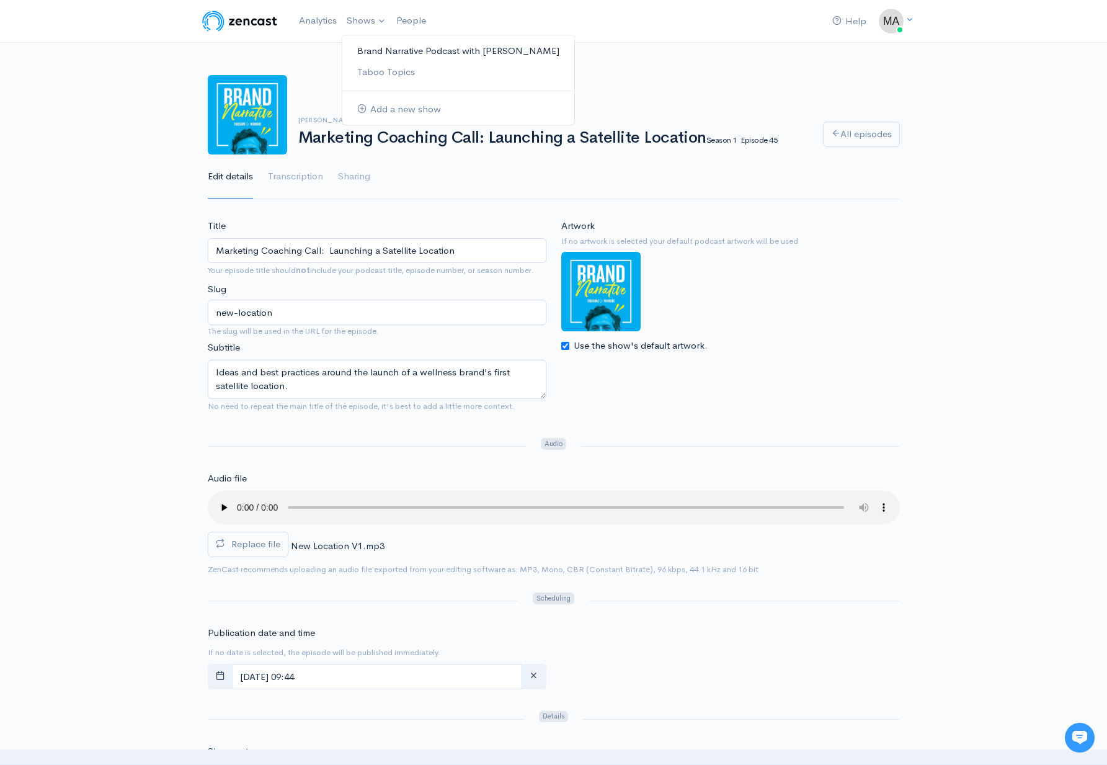
click at [387, 52] on link "Brand Narrative Podcast with [PERSON_NAME]" at bounding box center [458, 51] width 232 height 22
